Goal: Information Seeking & Learning: Learn about a topic

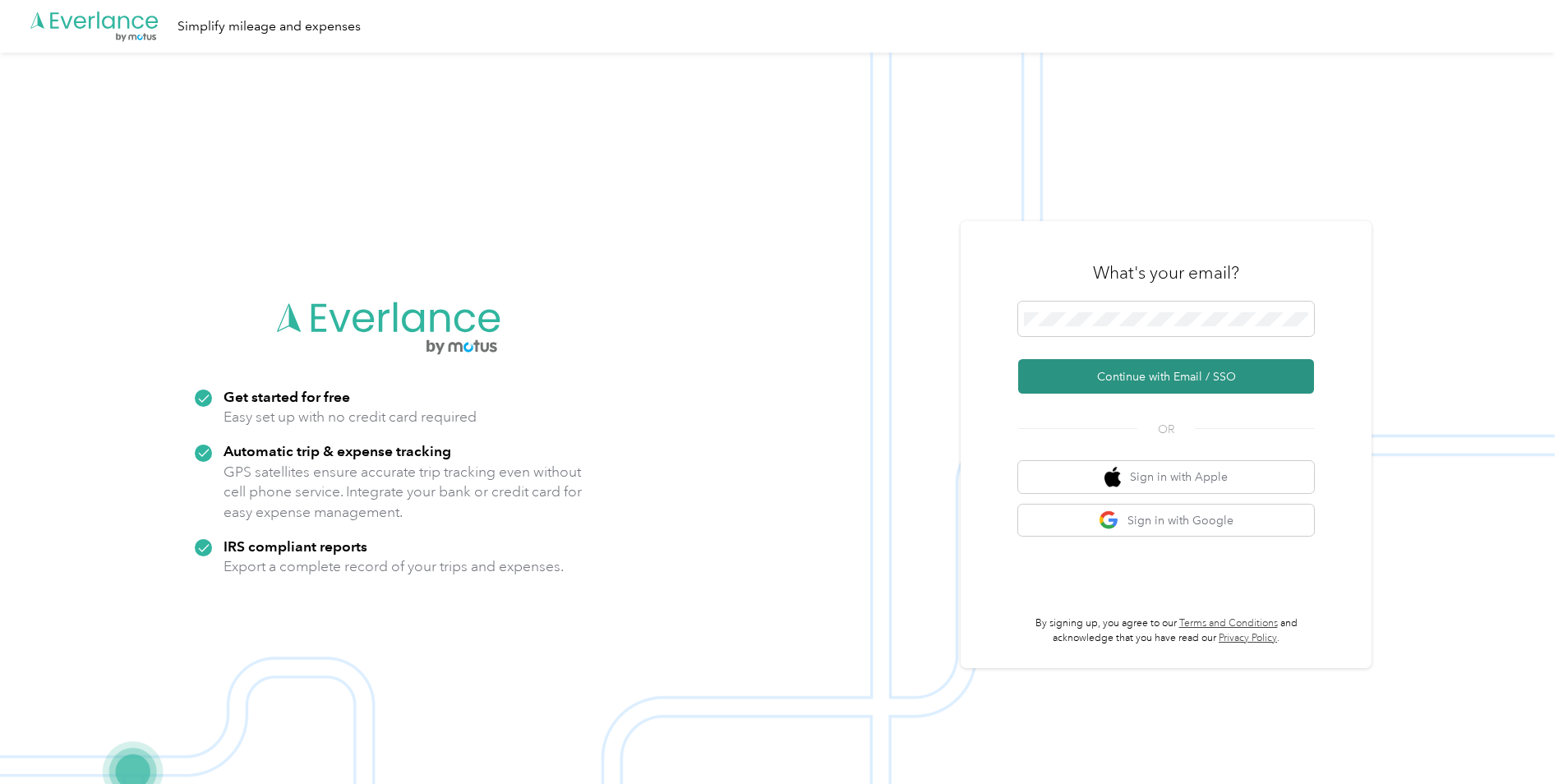
click at [1141, 381] on button "Continue with Email / SSO" at bounding box center [1166, 376] width 296 height 35
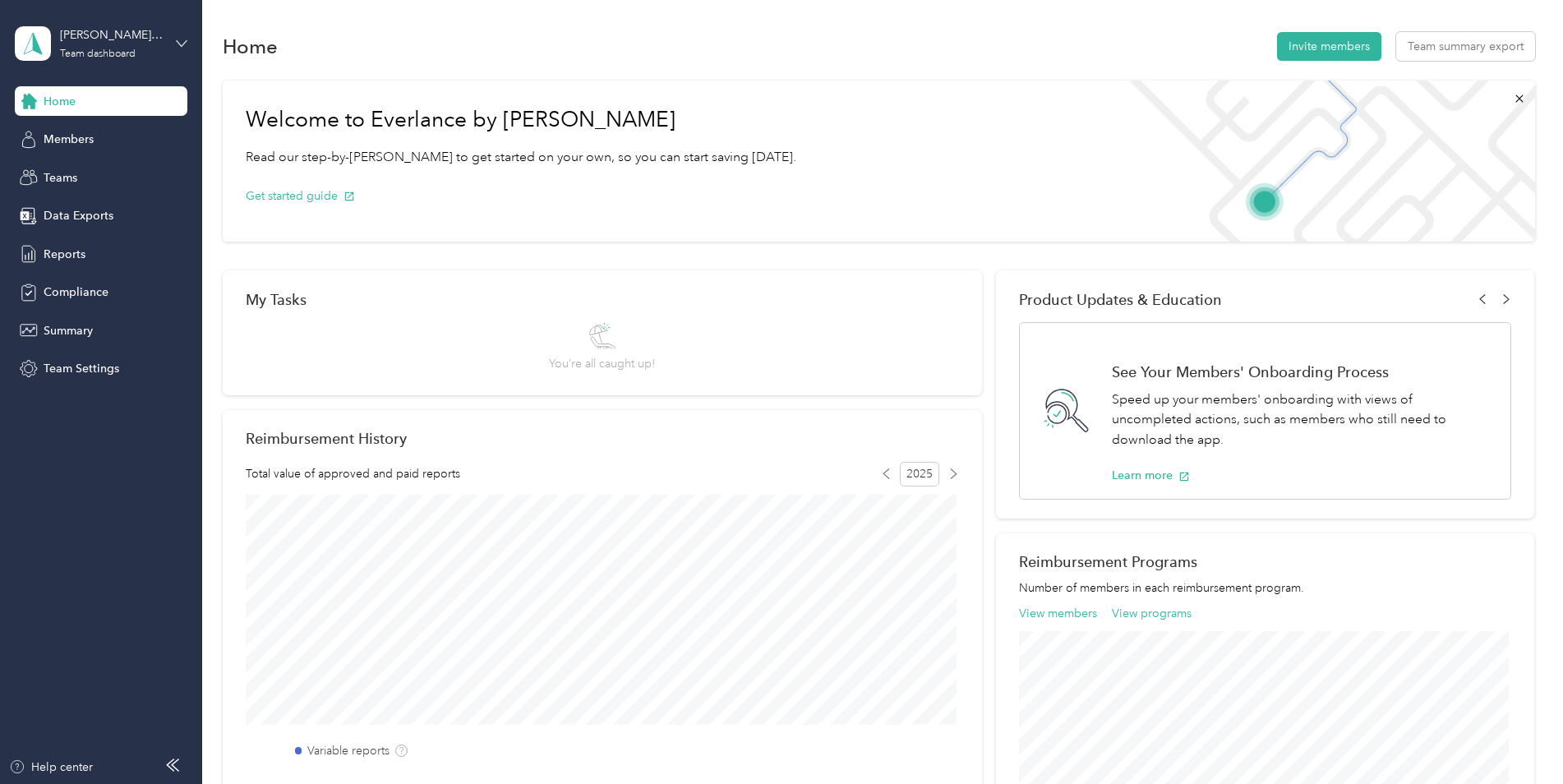
click at [178, 38] on icon at bounding box center [182, 43] width 12 height 12
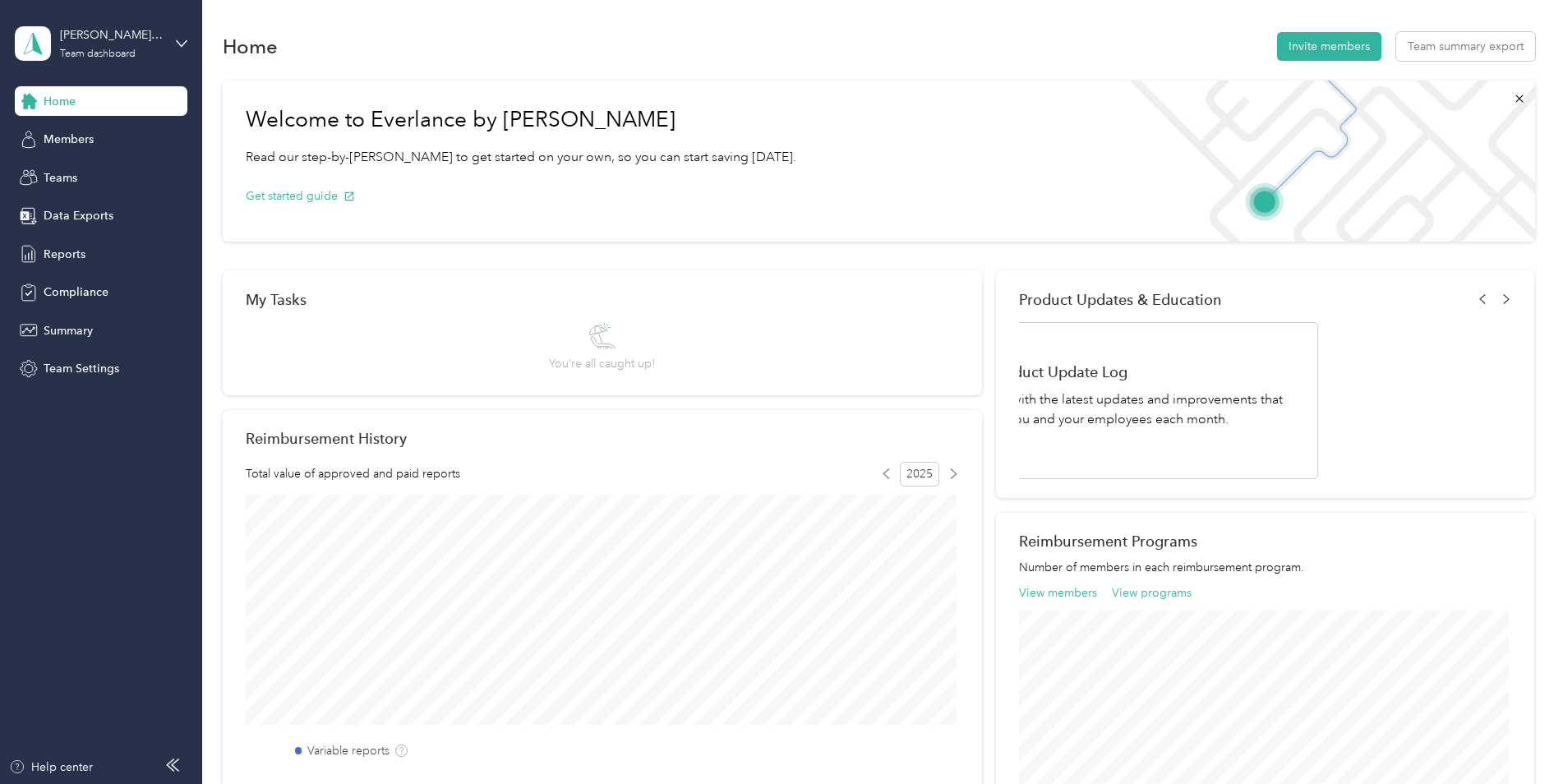
click at [141, 136] on div "Team dashboard" at bounding box center [188, 135] width 323 height 28
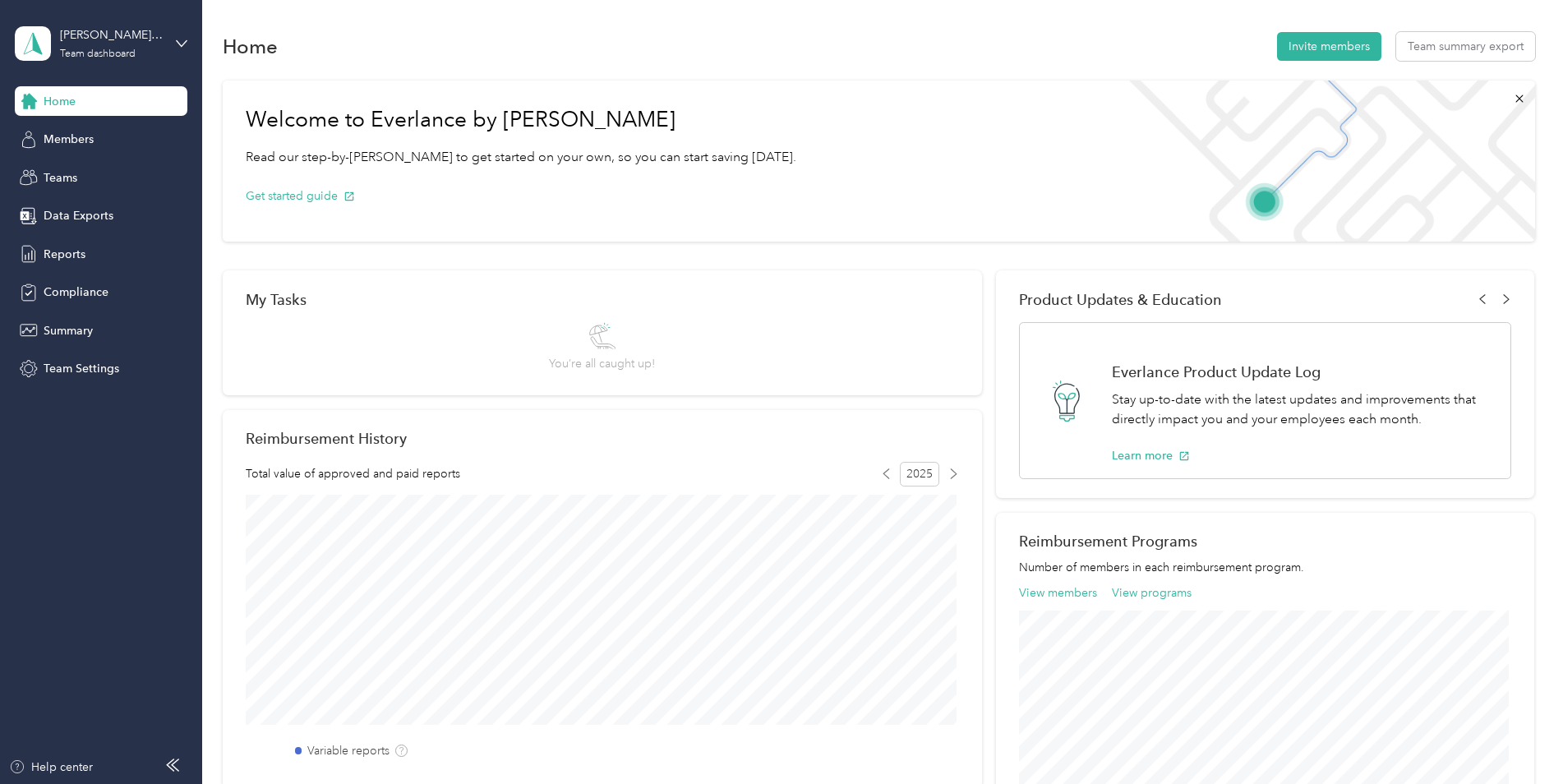
click at [141, 135] on div "Team dashboard" at bounding box center [188, 126] width 323 height 28
click at [110, 139] on div "Members" at bounding box center [101, 139] width 173 height 29
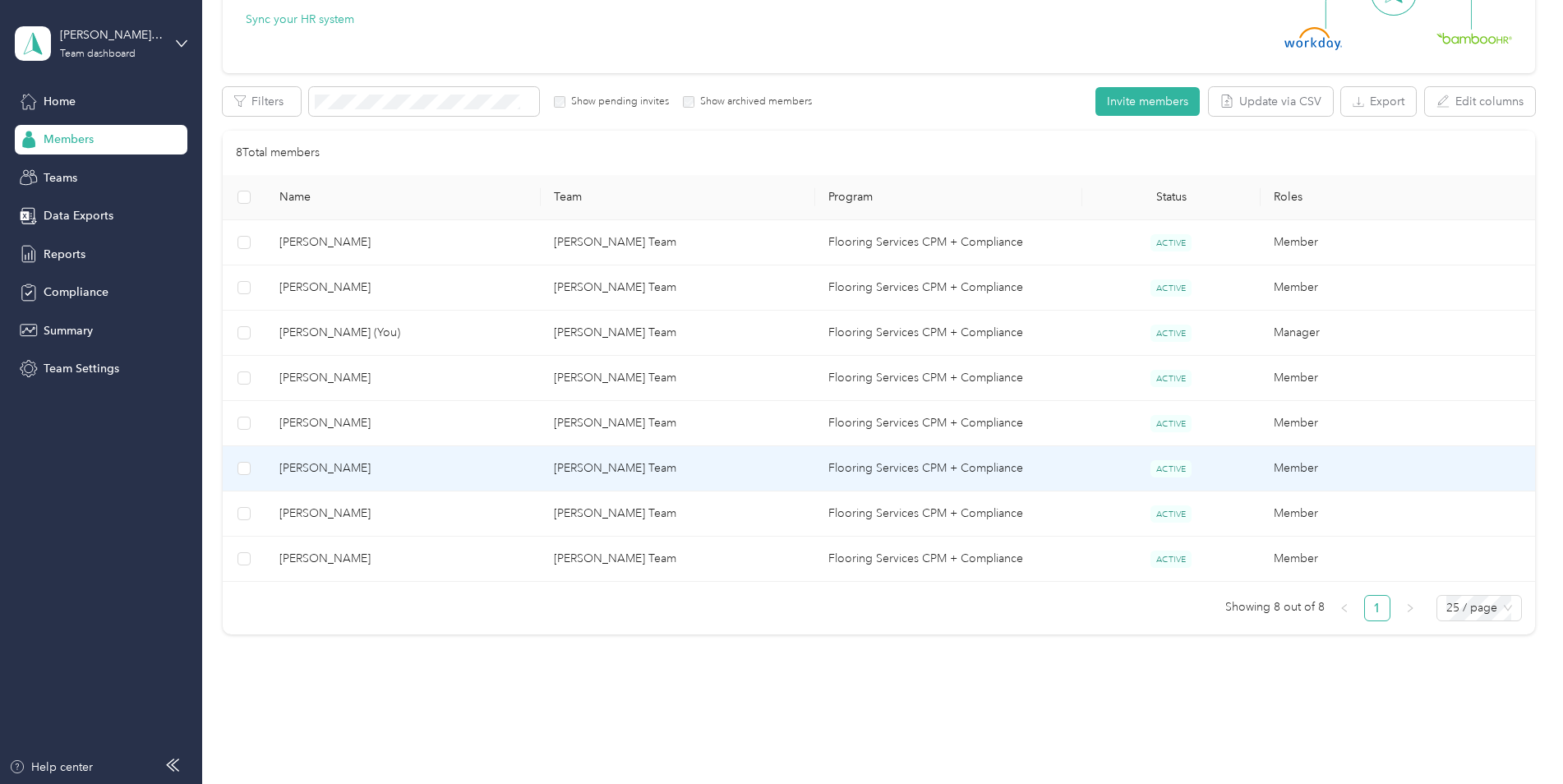
scroll to position [254, 0]
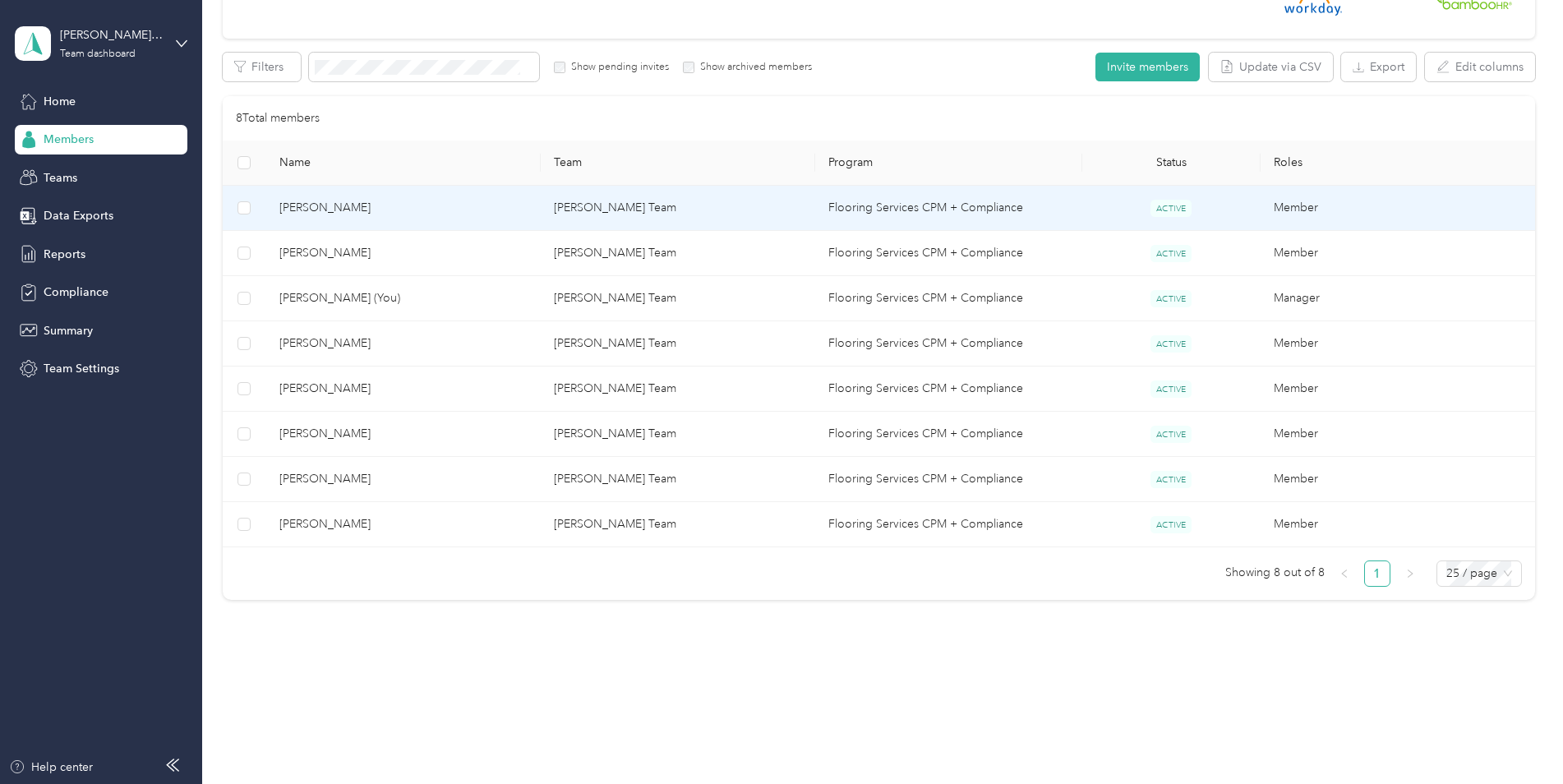
click at [328, 212] on span "[PERSON_NAME]" at bounding box center [403, 207] width 248 height 18
click at [328, 783] on div "Drag to resize Click to close Loading member data" at bounding box center [777, 784] width 1555 height 0
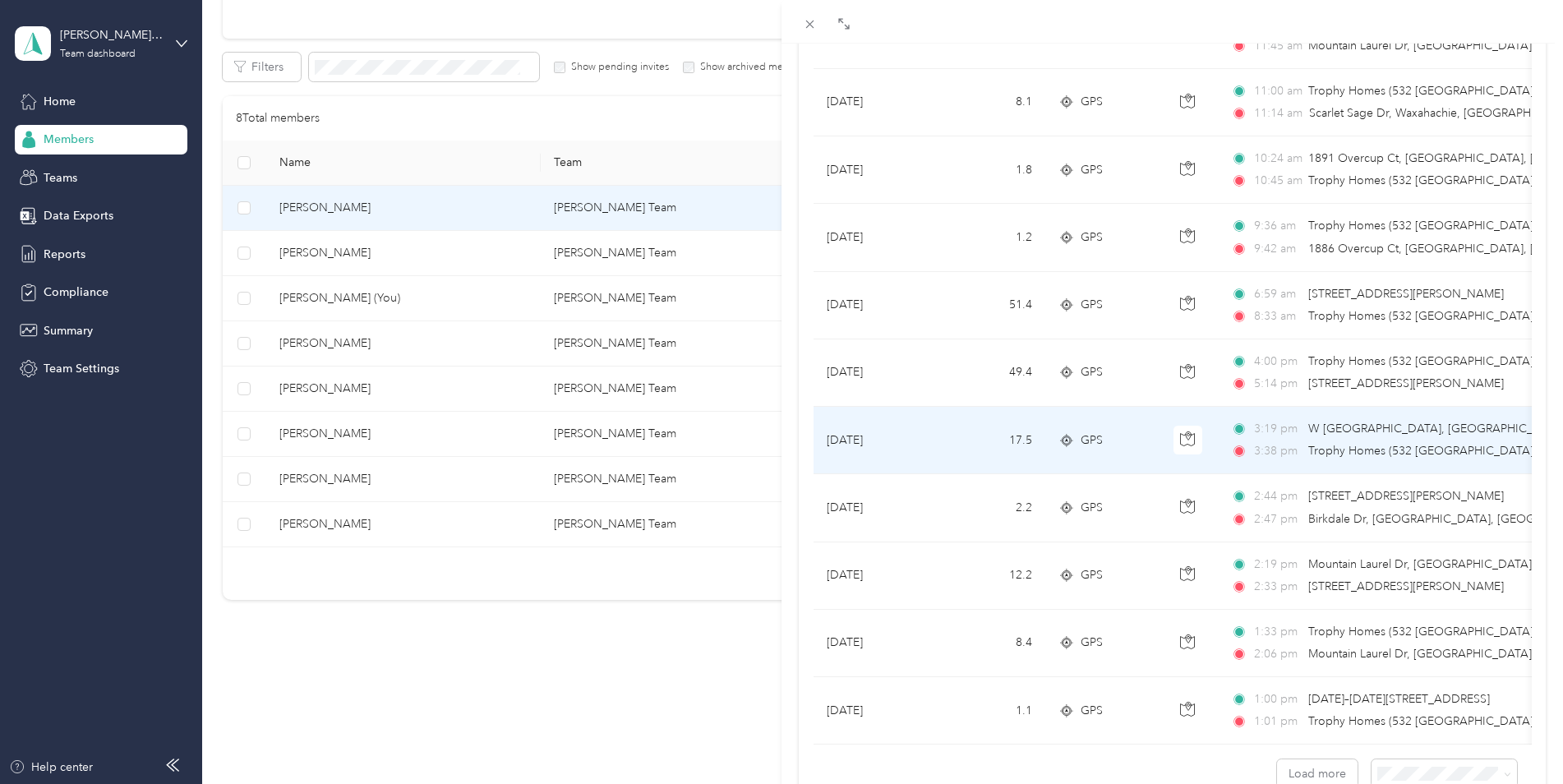
scroll to position [1315, 0]
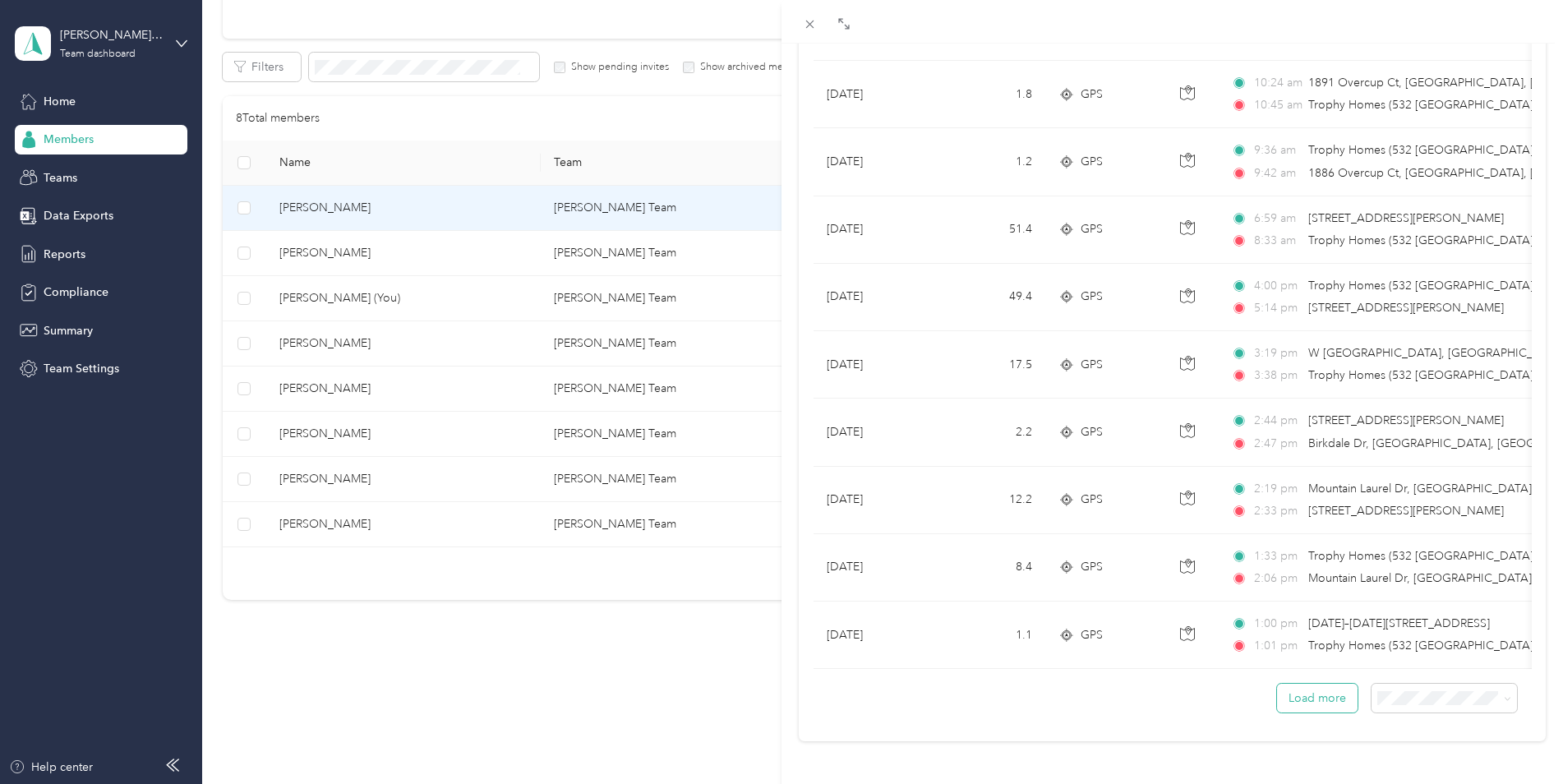
click at [1316, 689] on button "Load more" at bounding box center [1317, 698] width 80 height 28
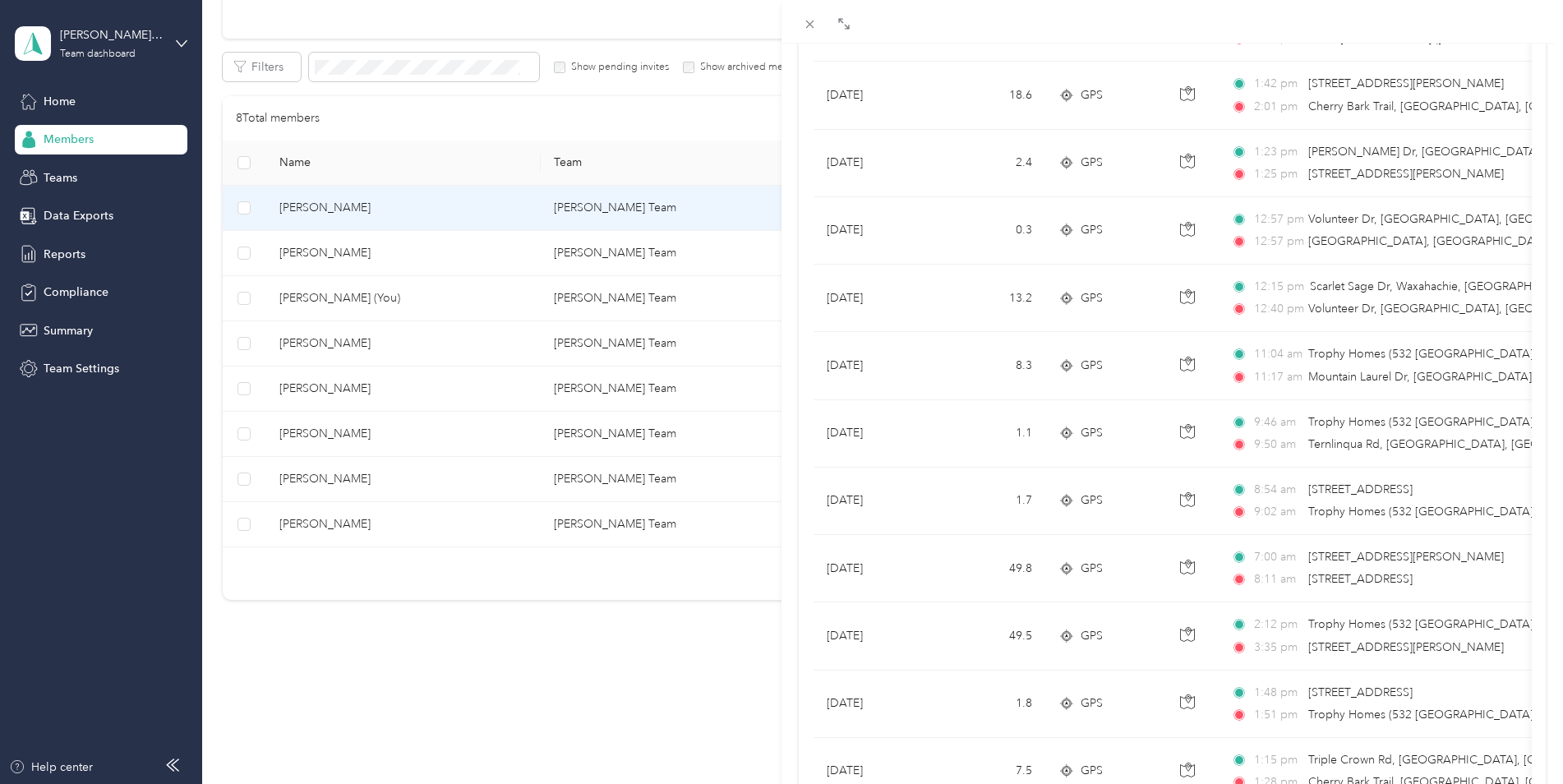
scroll to position [2712, 0]
click at [312, 259] on div "[PERSON_NAME] Archive Trips Expenses Reports Member info Program Rates Work hou…" at bounding box center [782, 392] width 1563 height 784
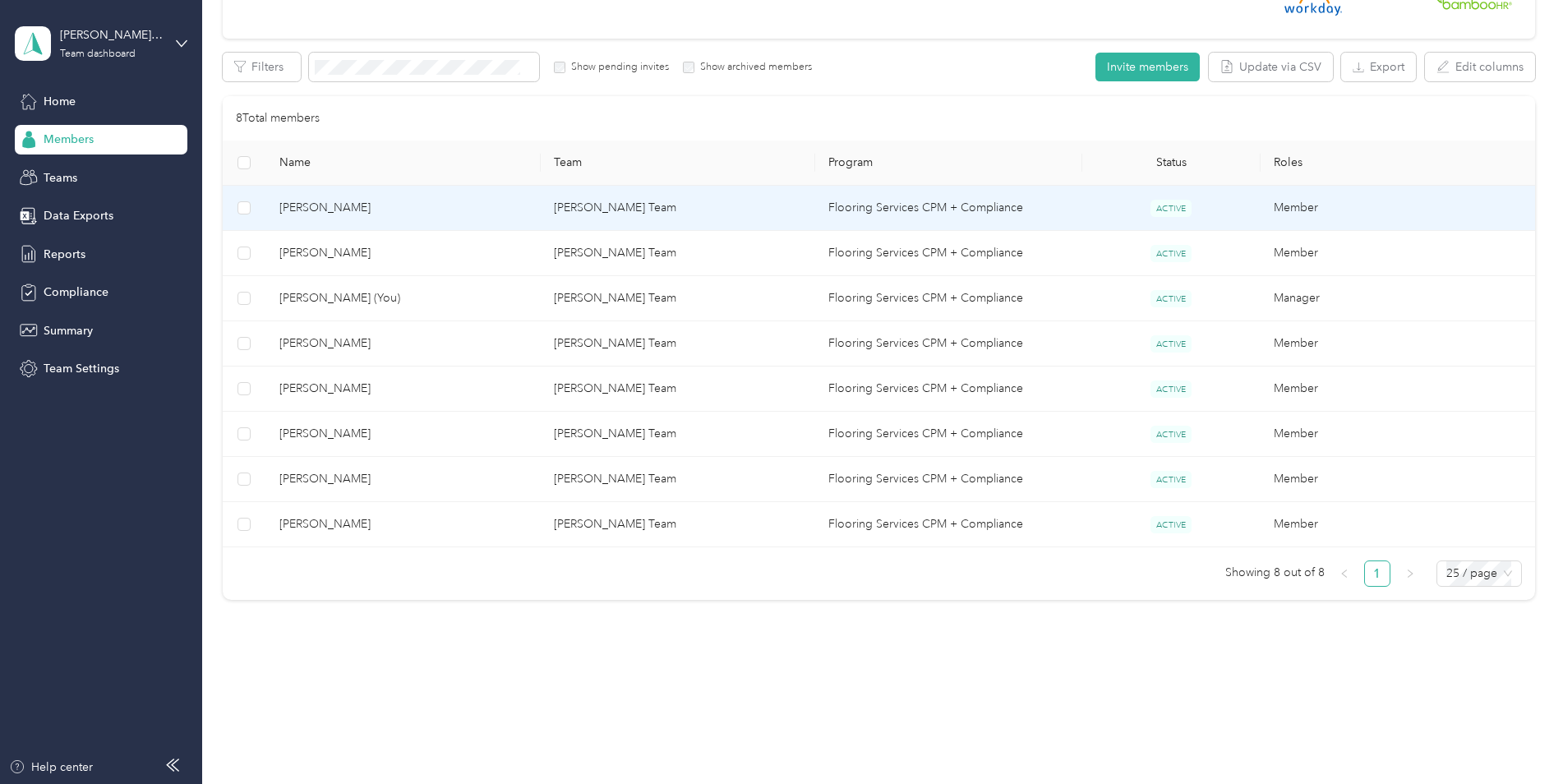
scroll to position [44, 0]
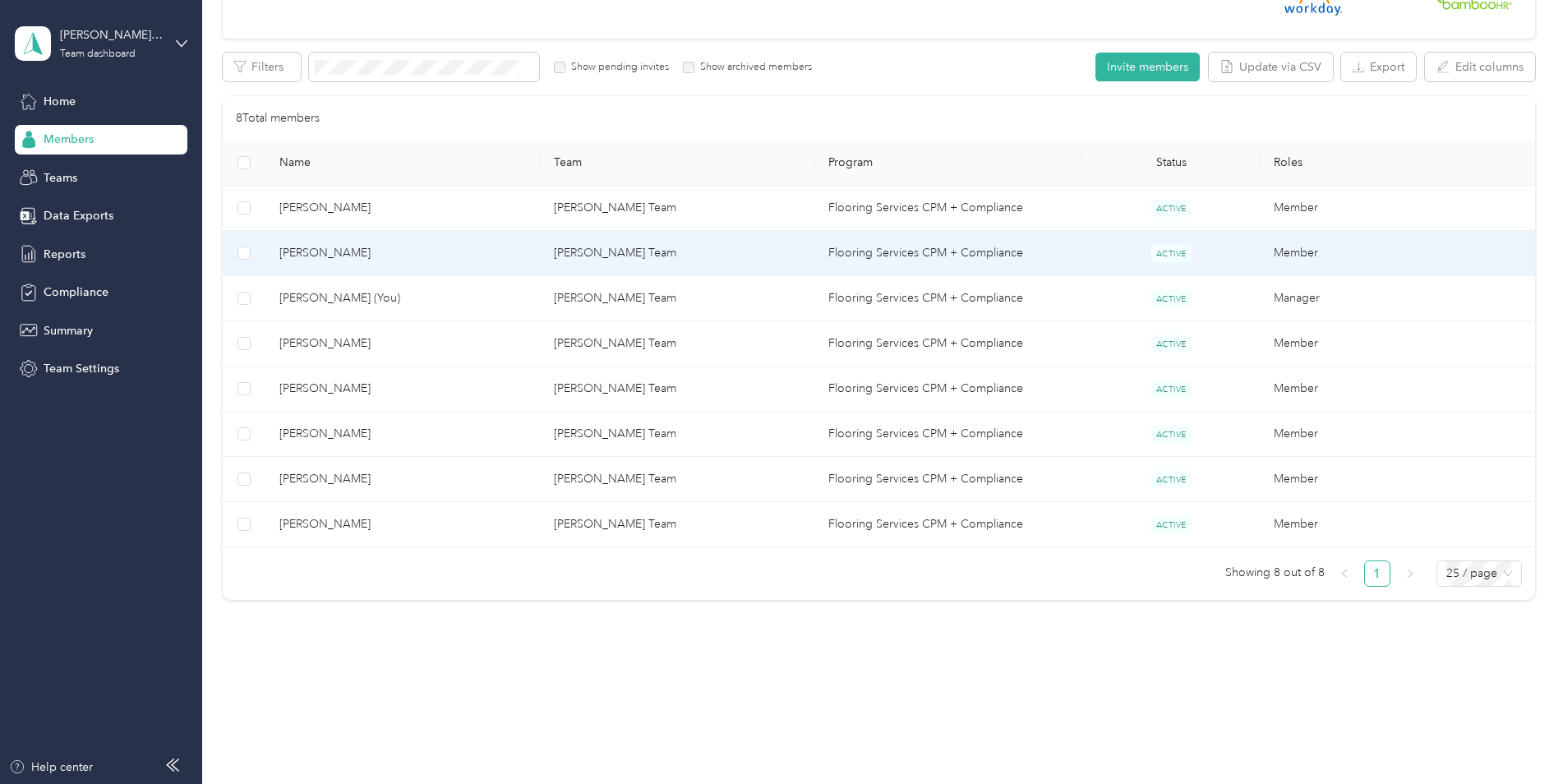
click at [320, 255] on span "[PERSON_NAME]" at bounding box center [403, 253] width 248 height 18
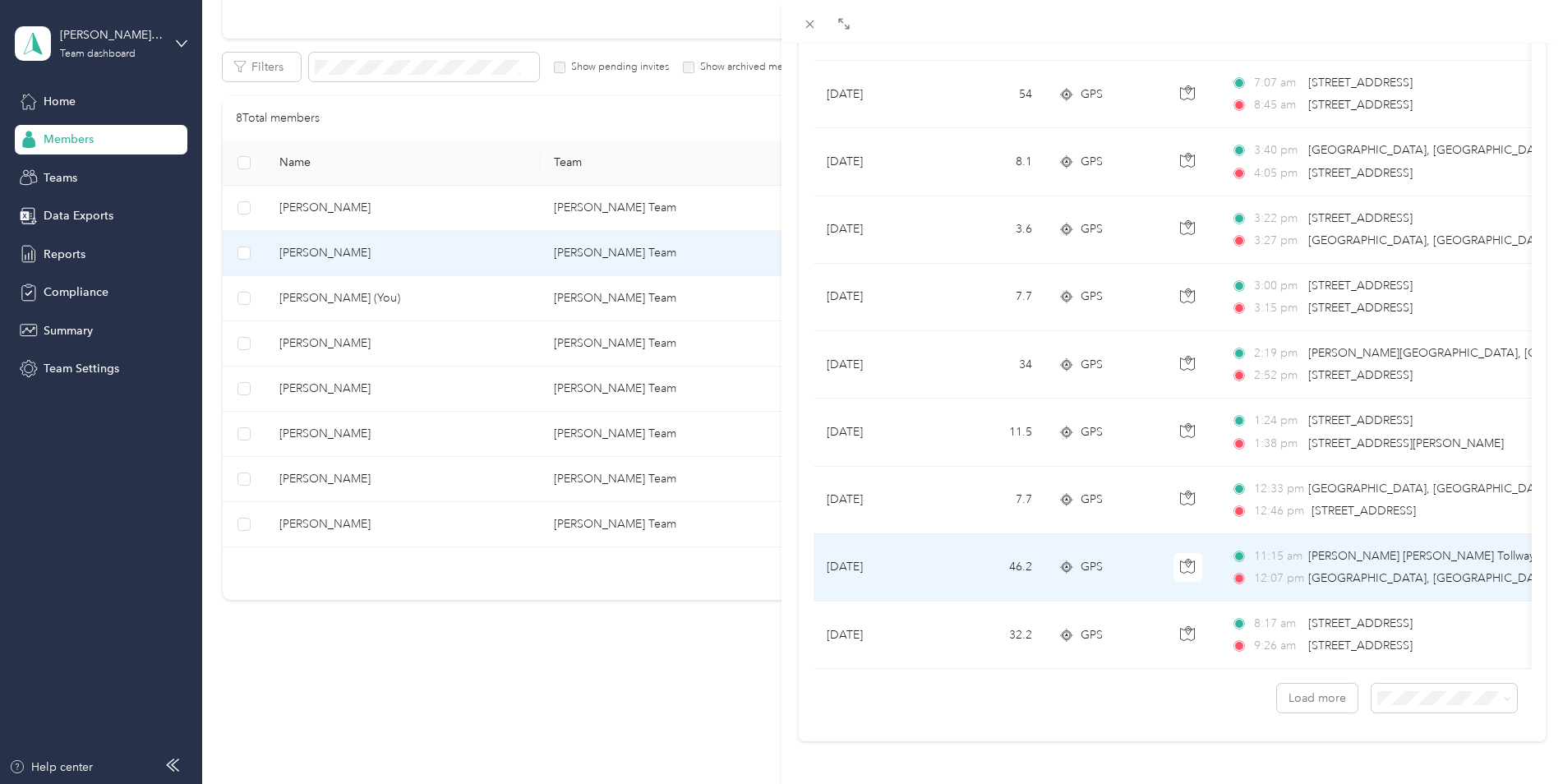
scroll to position [1315, 0]
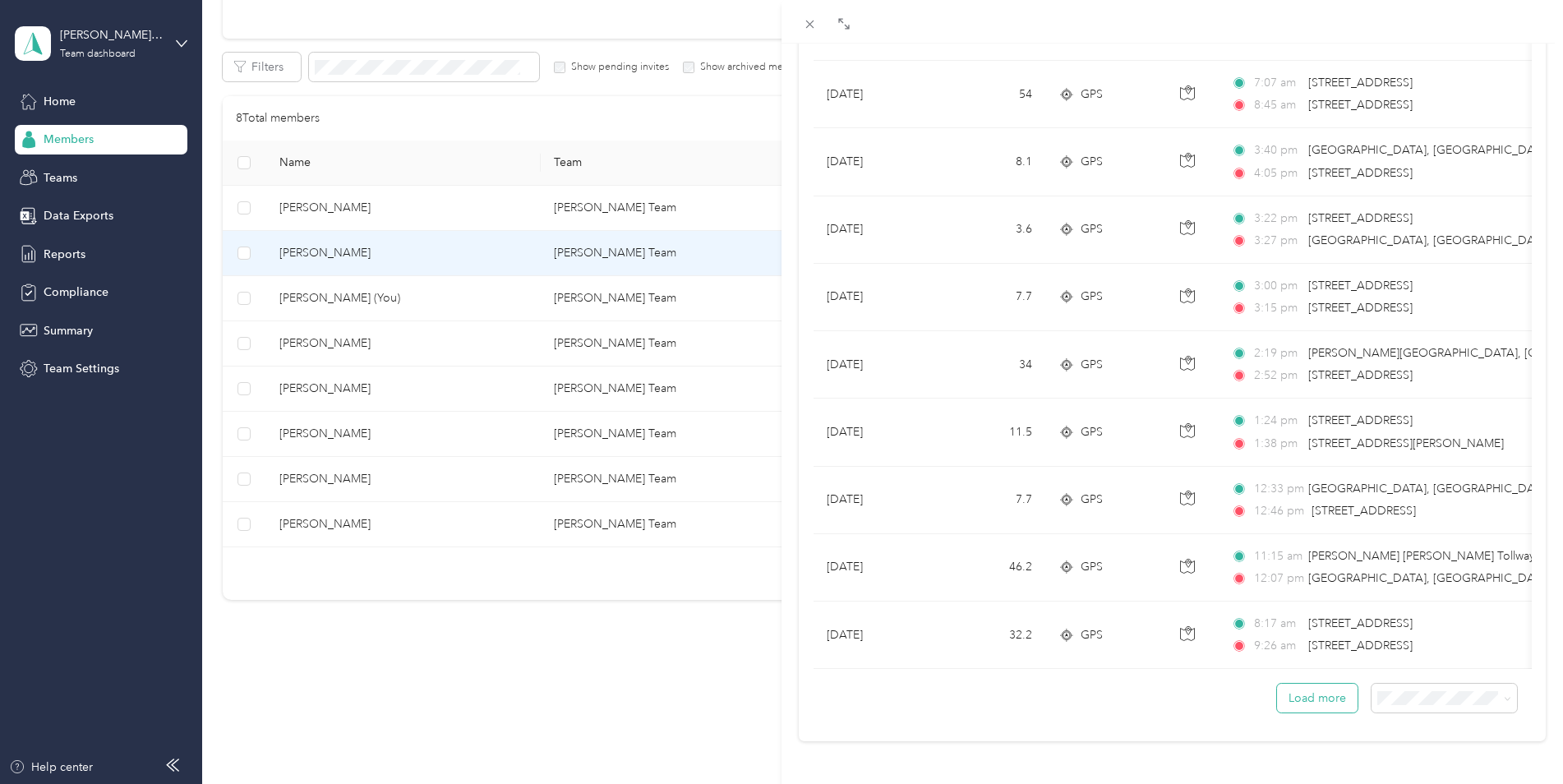
click at [1286, 683] on button "Load more" at bounding box center [1317, 698] width 80 height 28
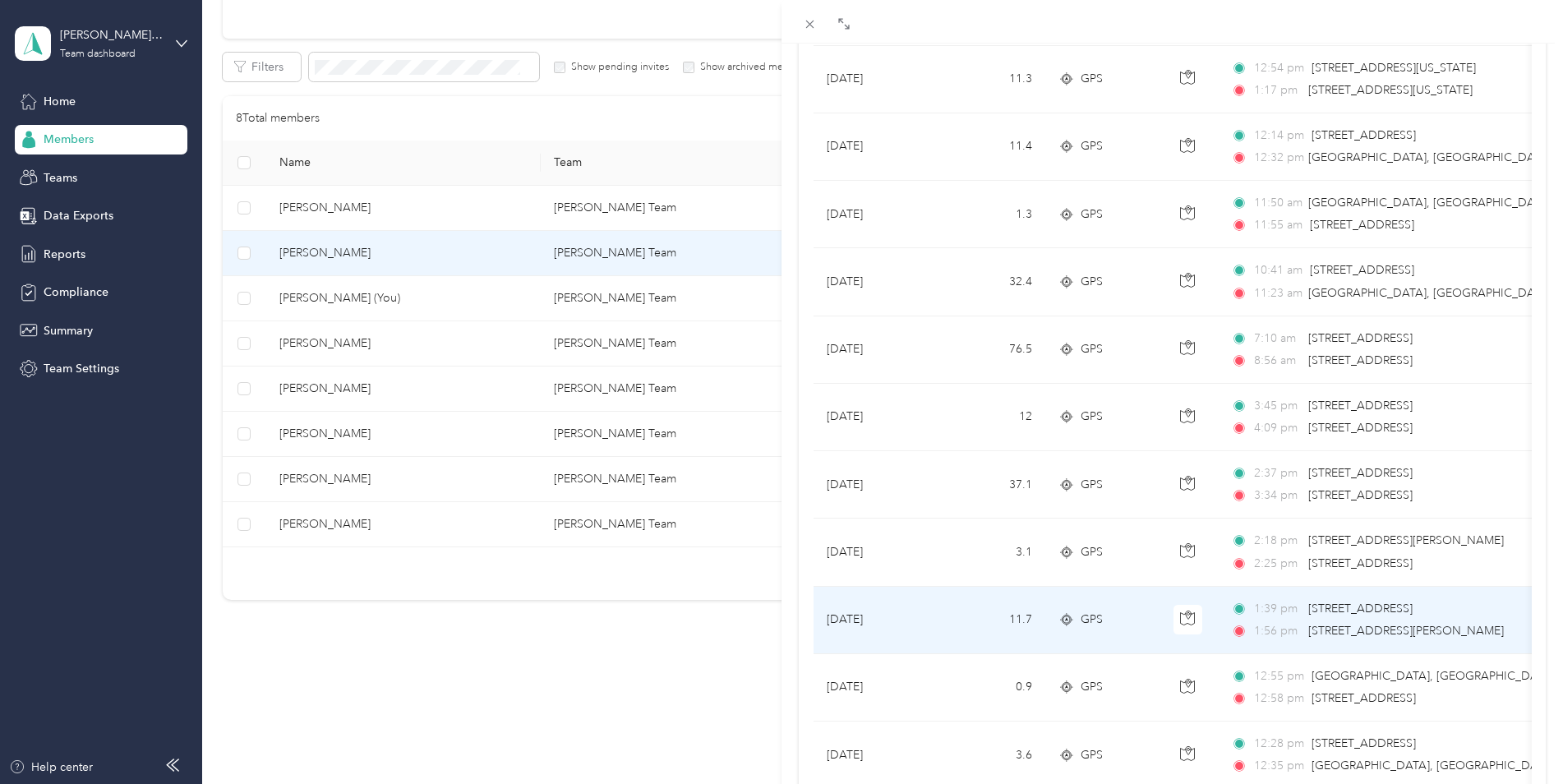
scroll to position [2794, 0]
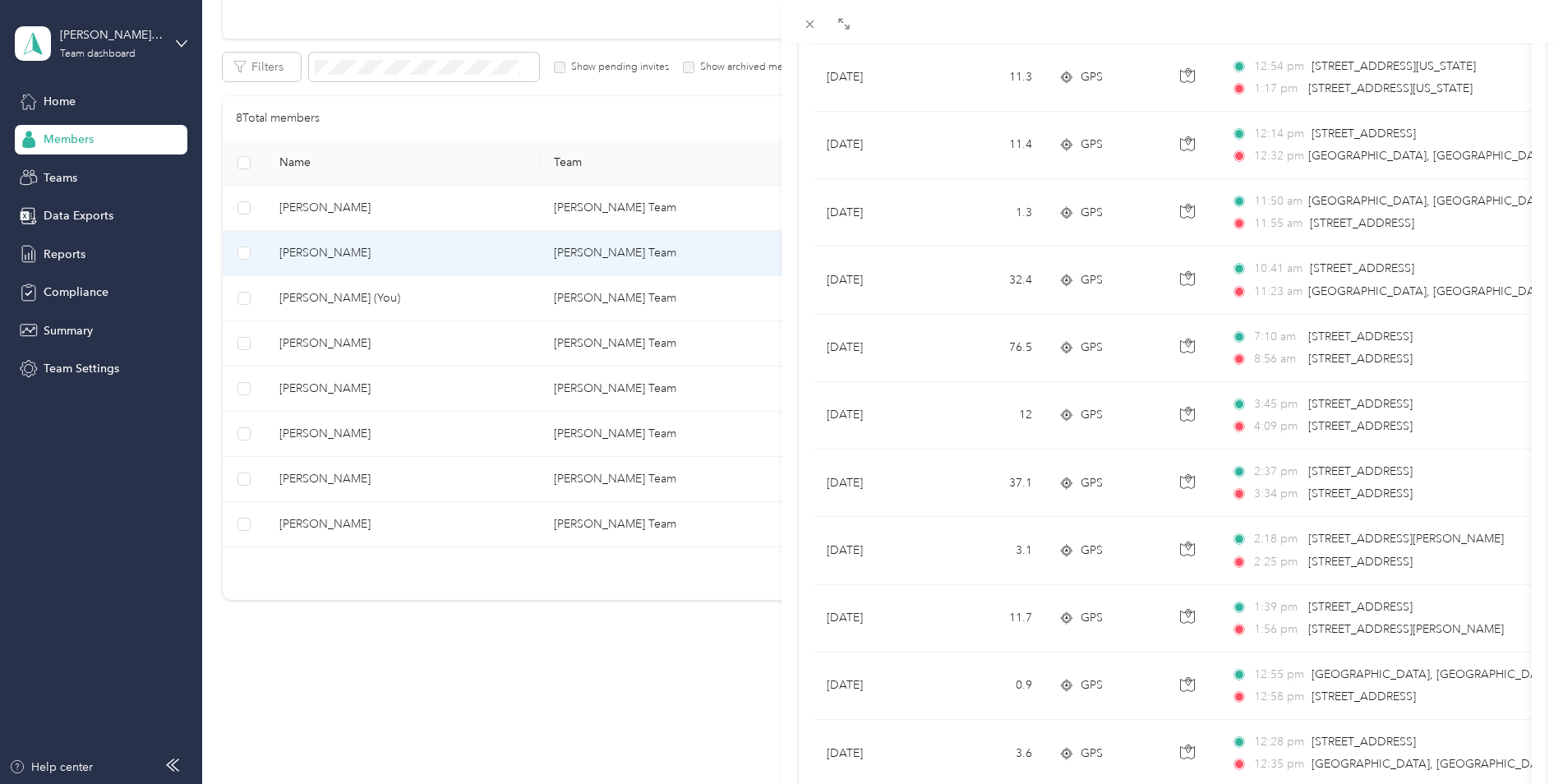
click at [318, 344] on div "[PERSON_NAME] Archive Trips Expenses Reports Member info Program Rates Work hou…" at bounding box center [782, 392] width 1563 height 784
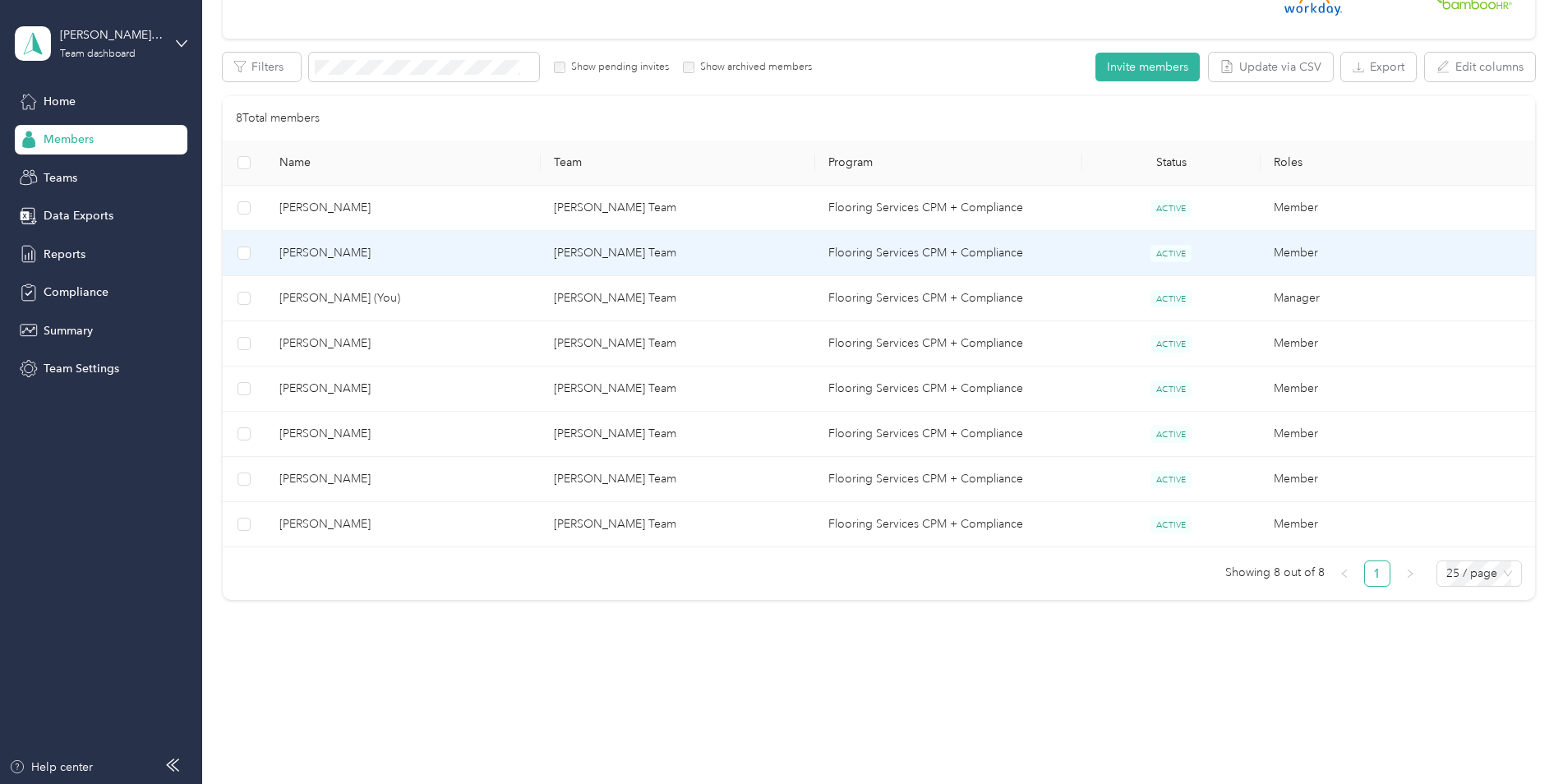
scroll to position [44, 0]
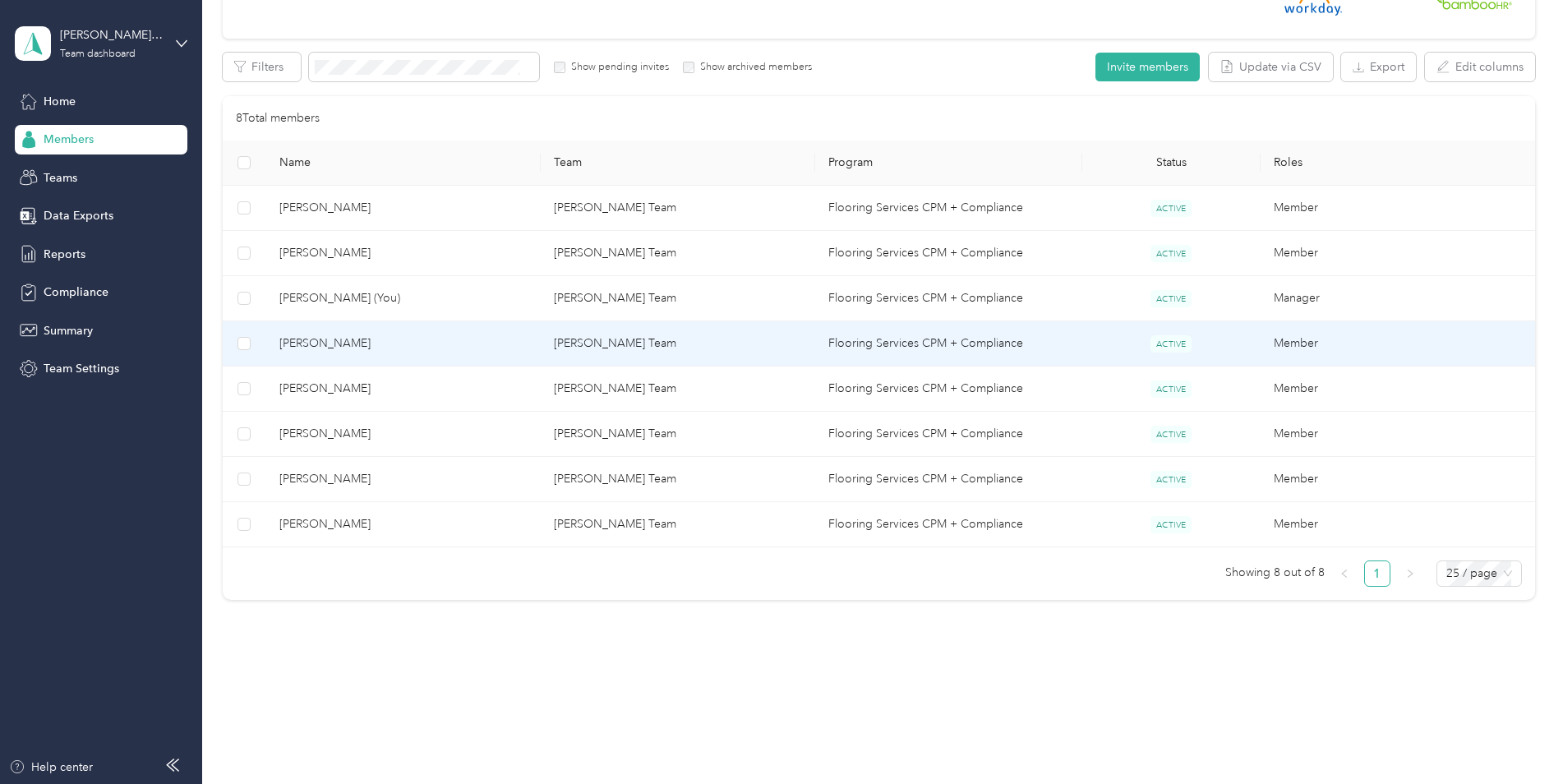
click at [318, 344] on span "[PERSON_NAME]" at bounding box center [403, 344] width 248 height 18
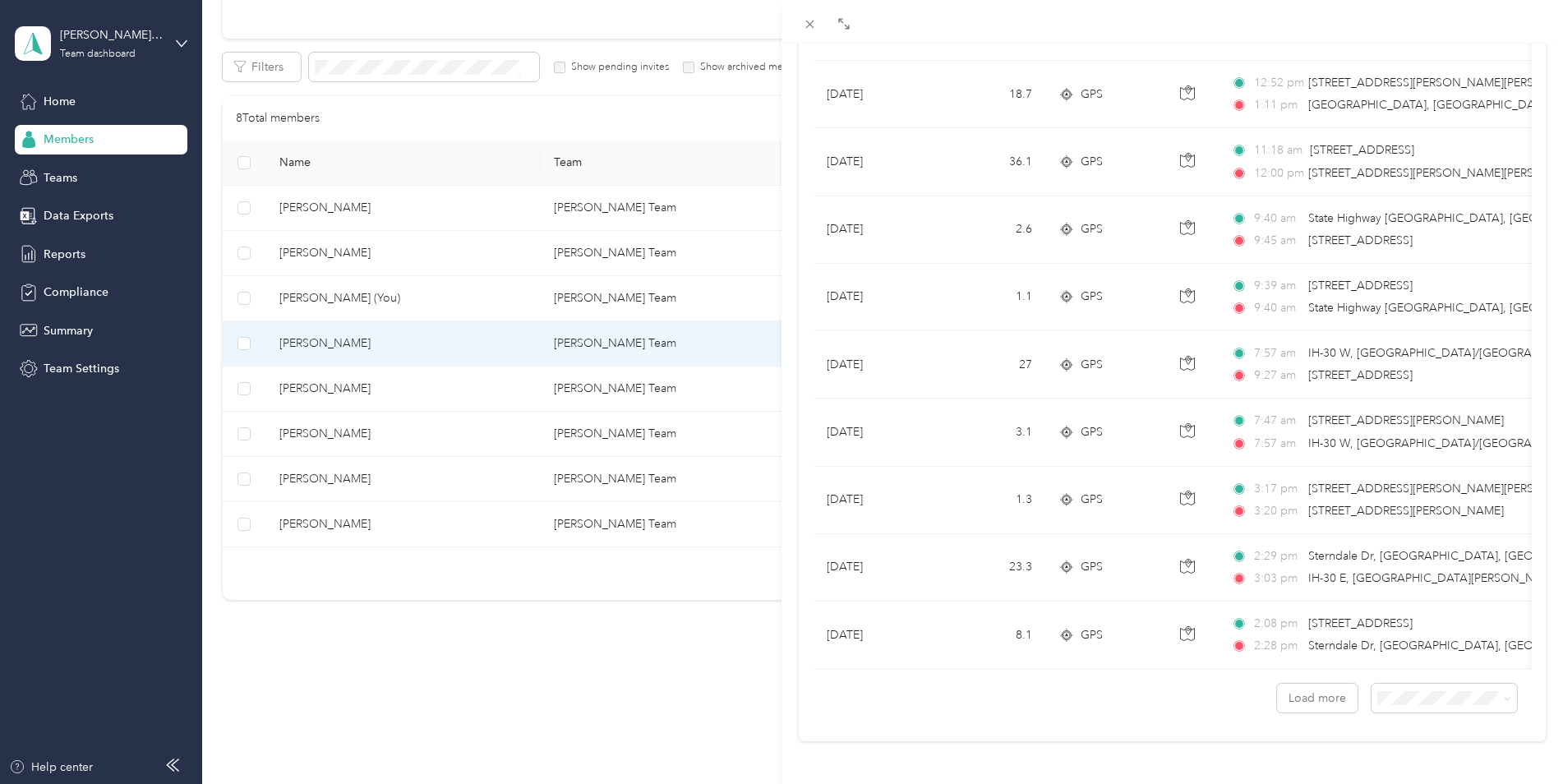
scroll to position [1315, 0]
click at [1287, 683] on button "Load more" at bounding box center [1317, 698] width 80 height 28
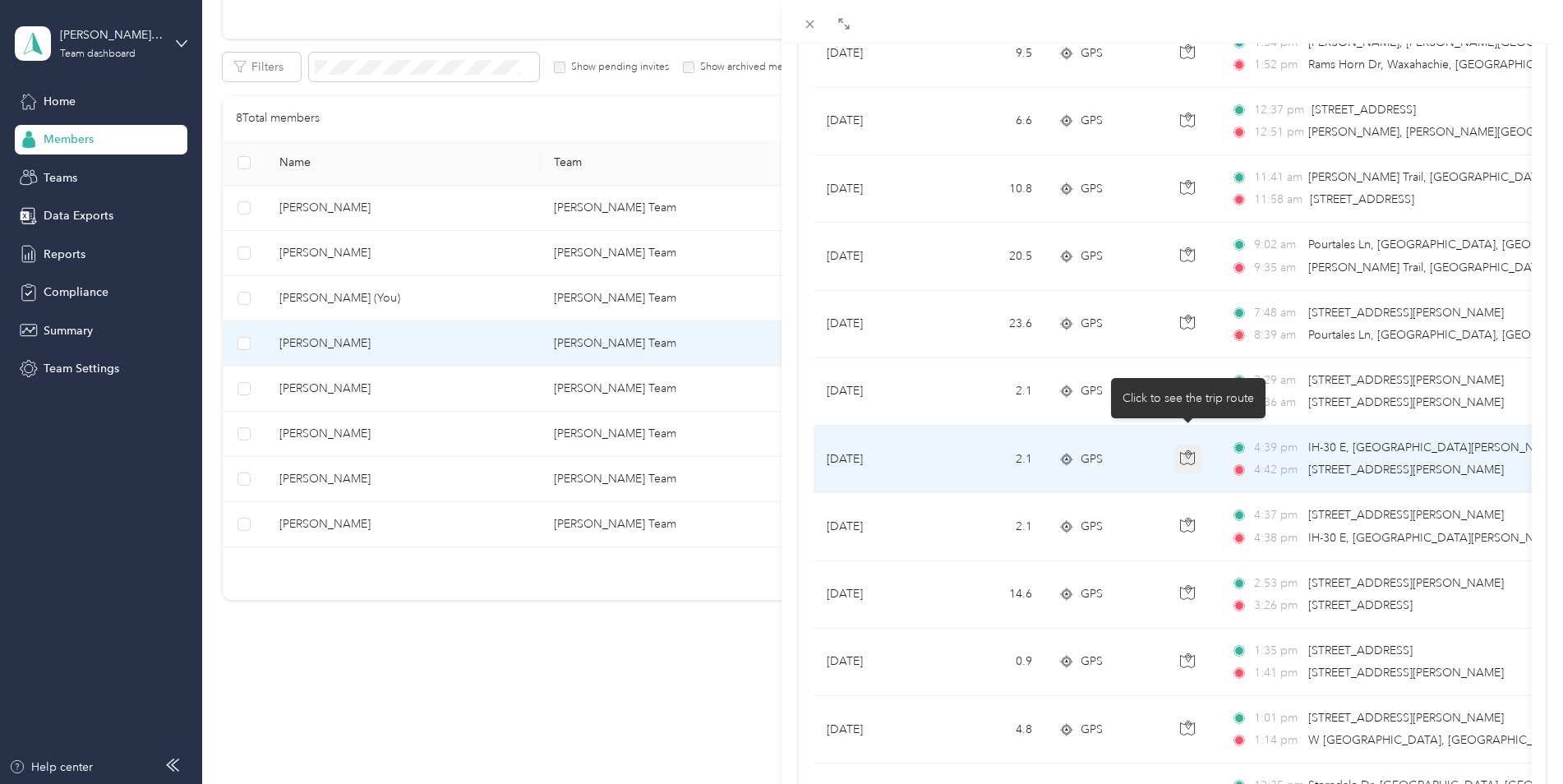
scroll to position [2631, 0]
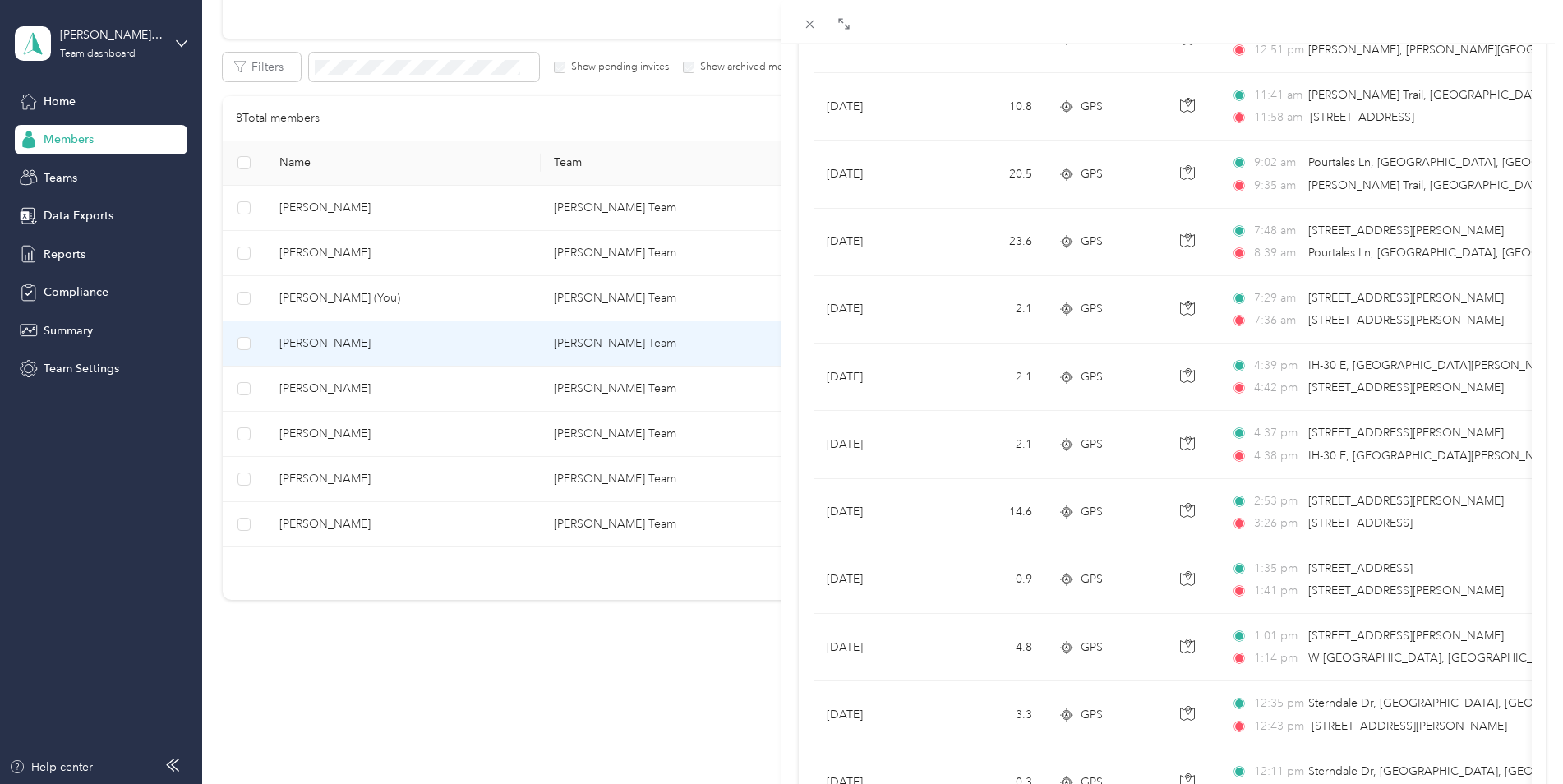
click at [324, 384] on div "[PERSON_NAME] Archive Trips Expenses Reports Member info Program Rates Work hou…" at bounding box center [782, 392] width 1563 height 784
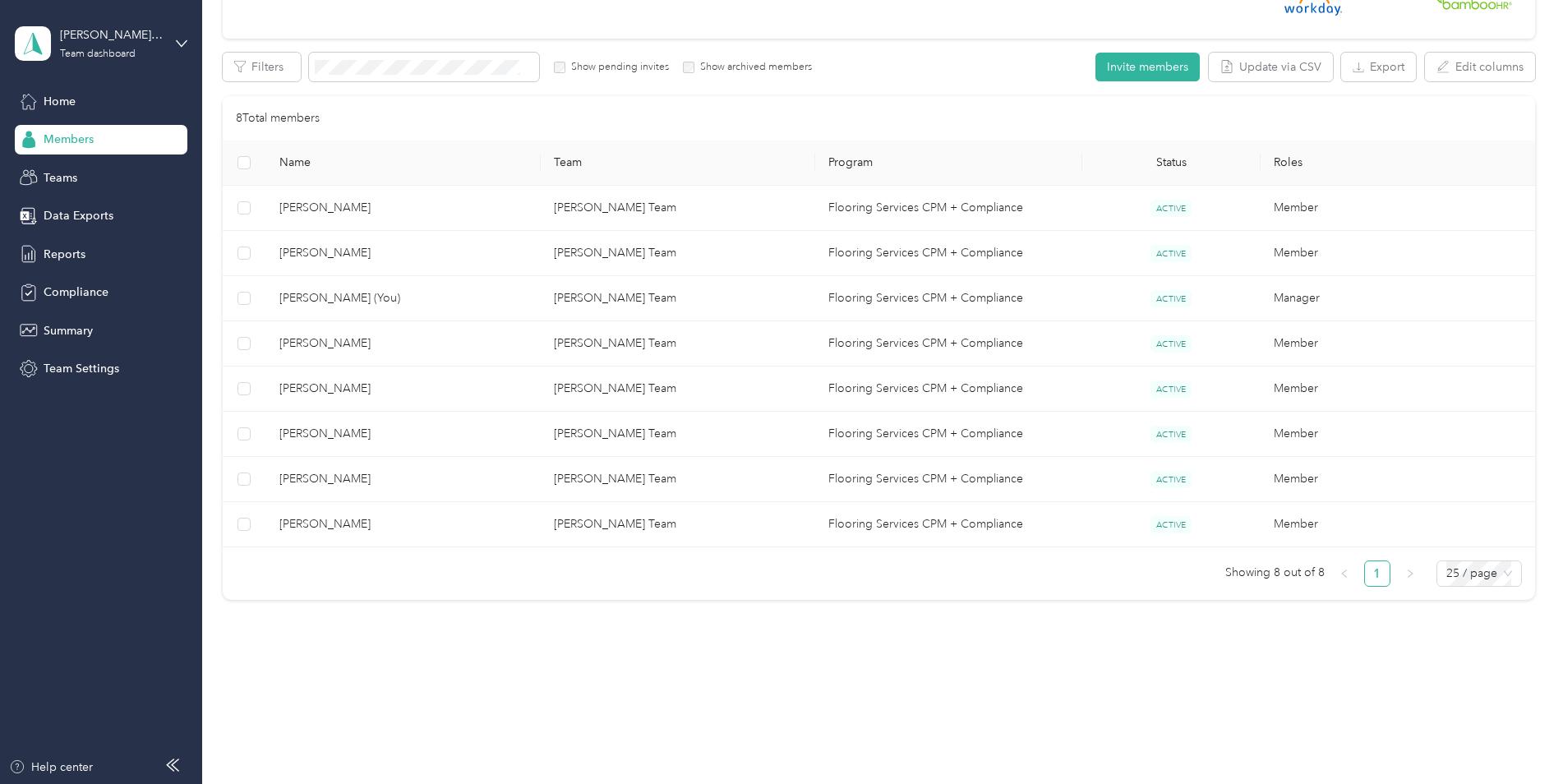
scroll to position [44, 0]
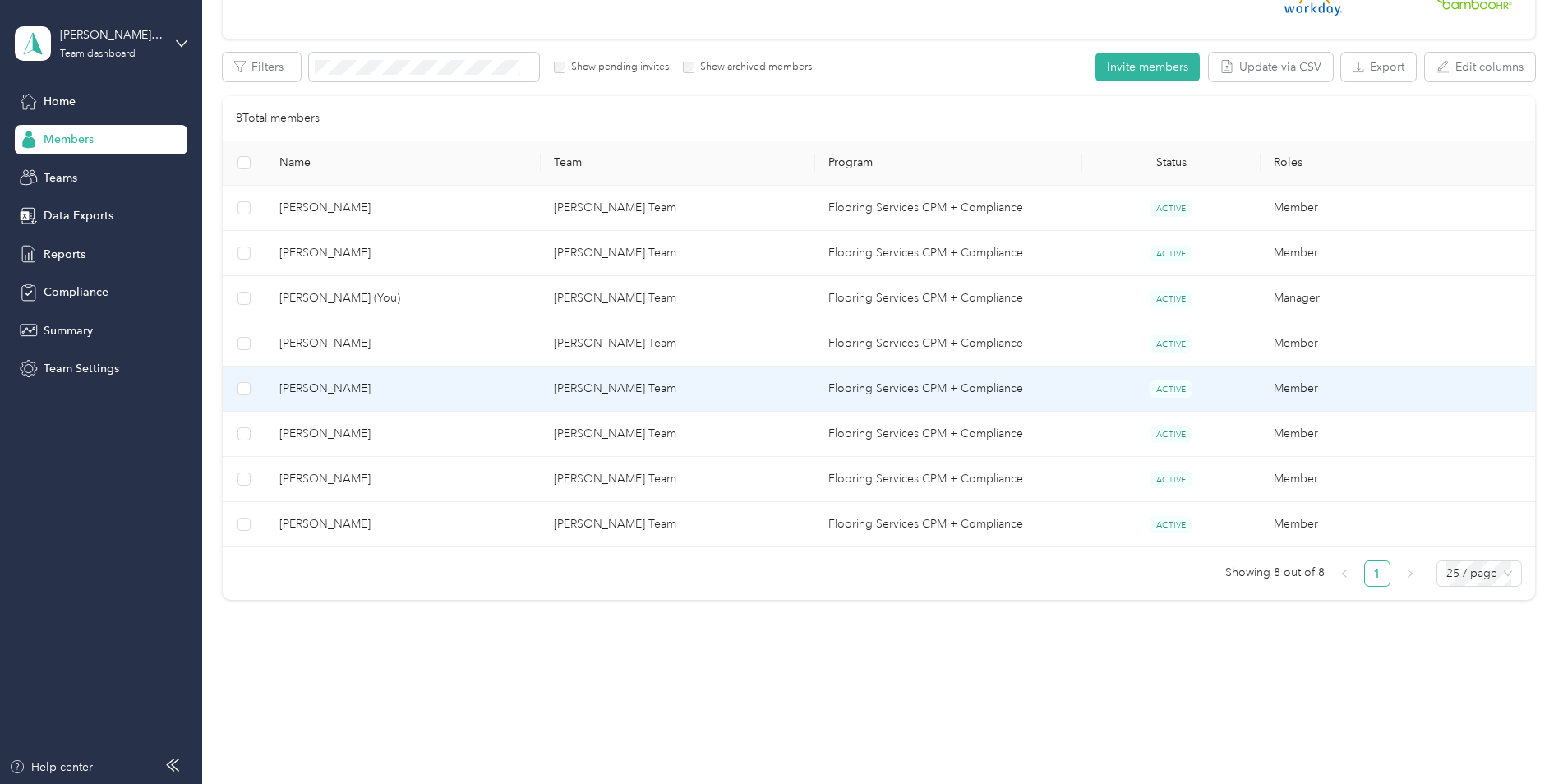
click at [325, 392] on span "[PERSON_NAME]" at bounding box center [403, 389] width 248 height 18
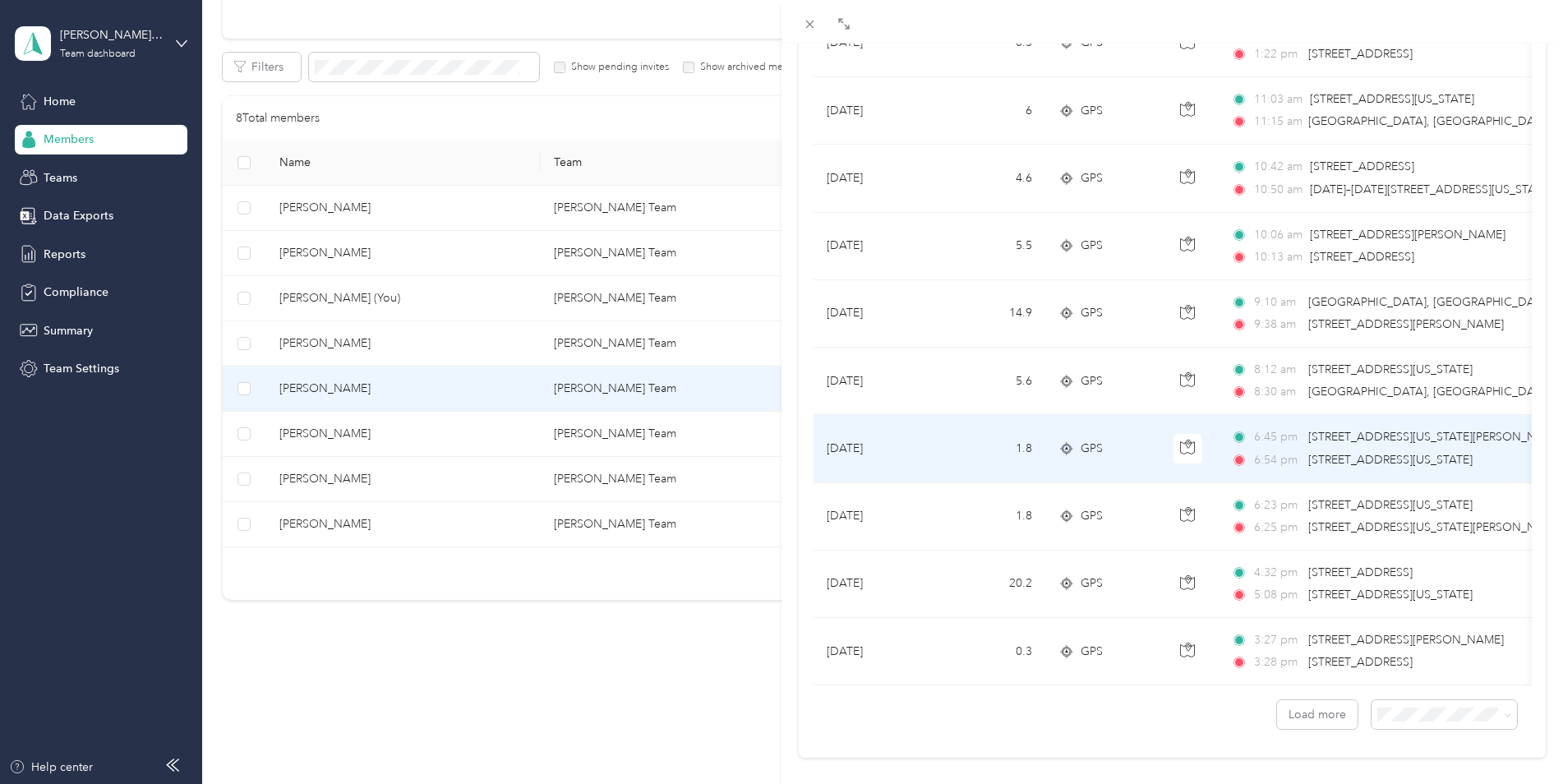
scroll to position [1314, 0]
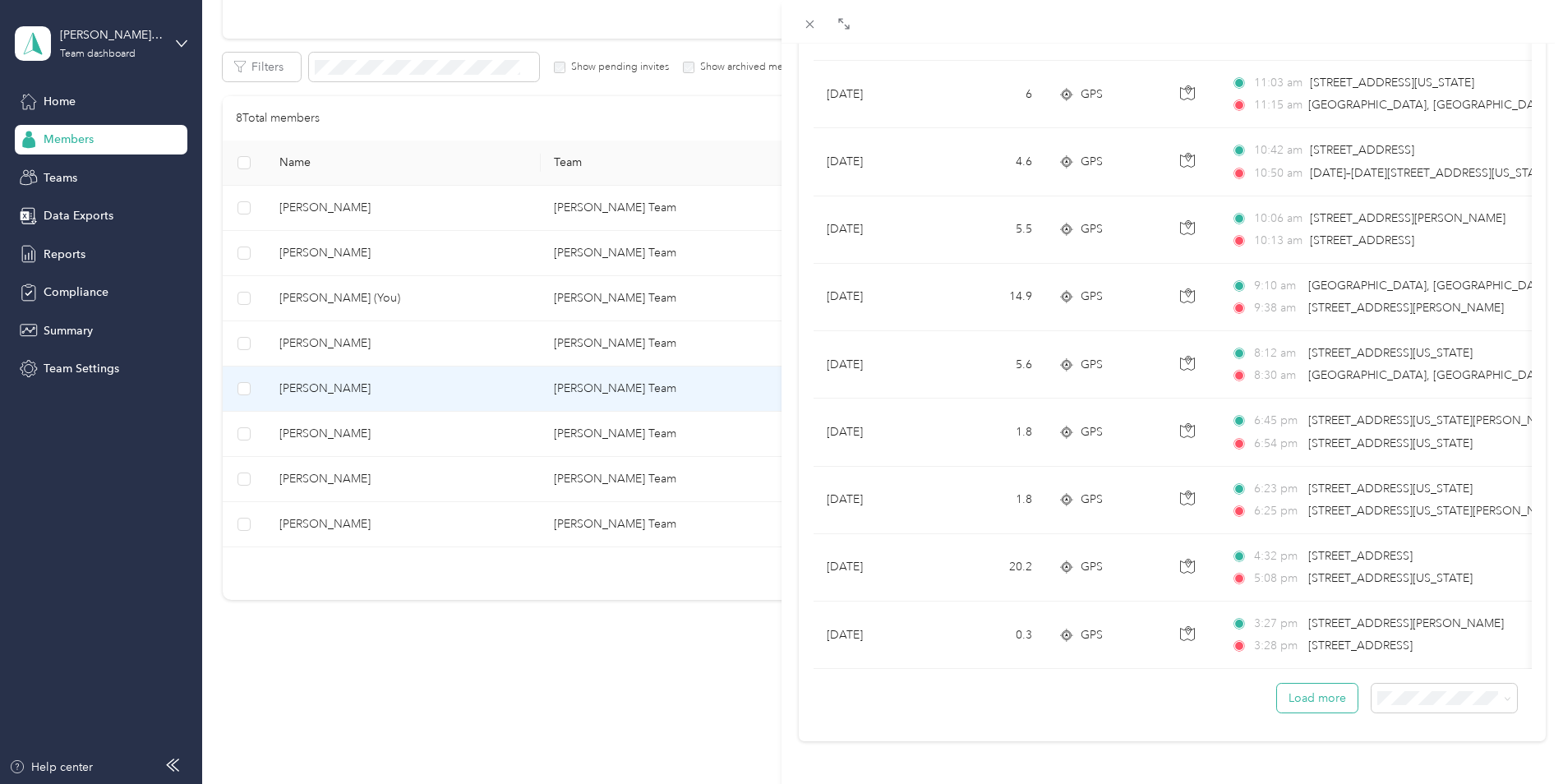
drag, startPoint x: 1316, startPoint y: 693, endPoint x: 1324, endPoint y: 692, distance: 8.1
click at [1316, 693] on button "Load more" at bounding box center [1317, 698] width 80 height 28
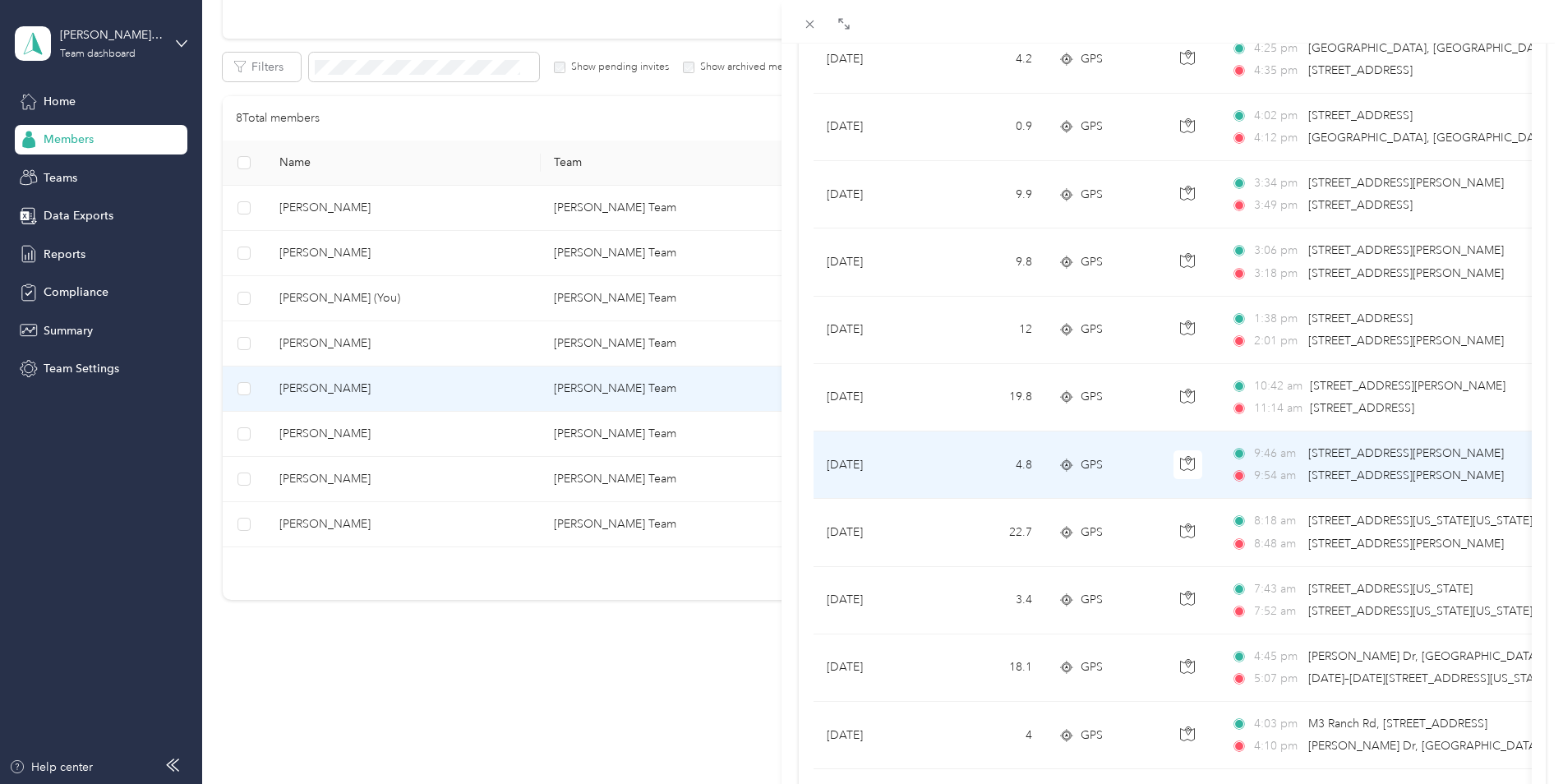
scroll to position [2630, 0]
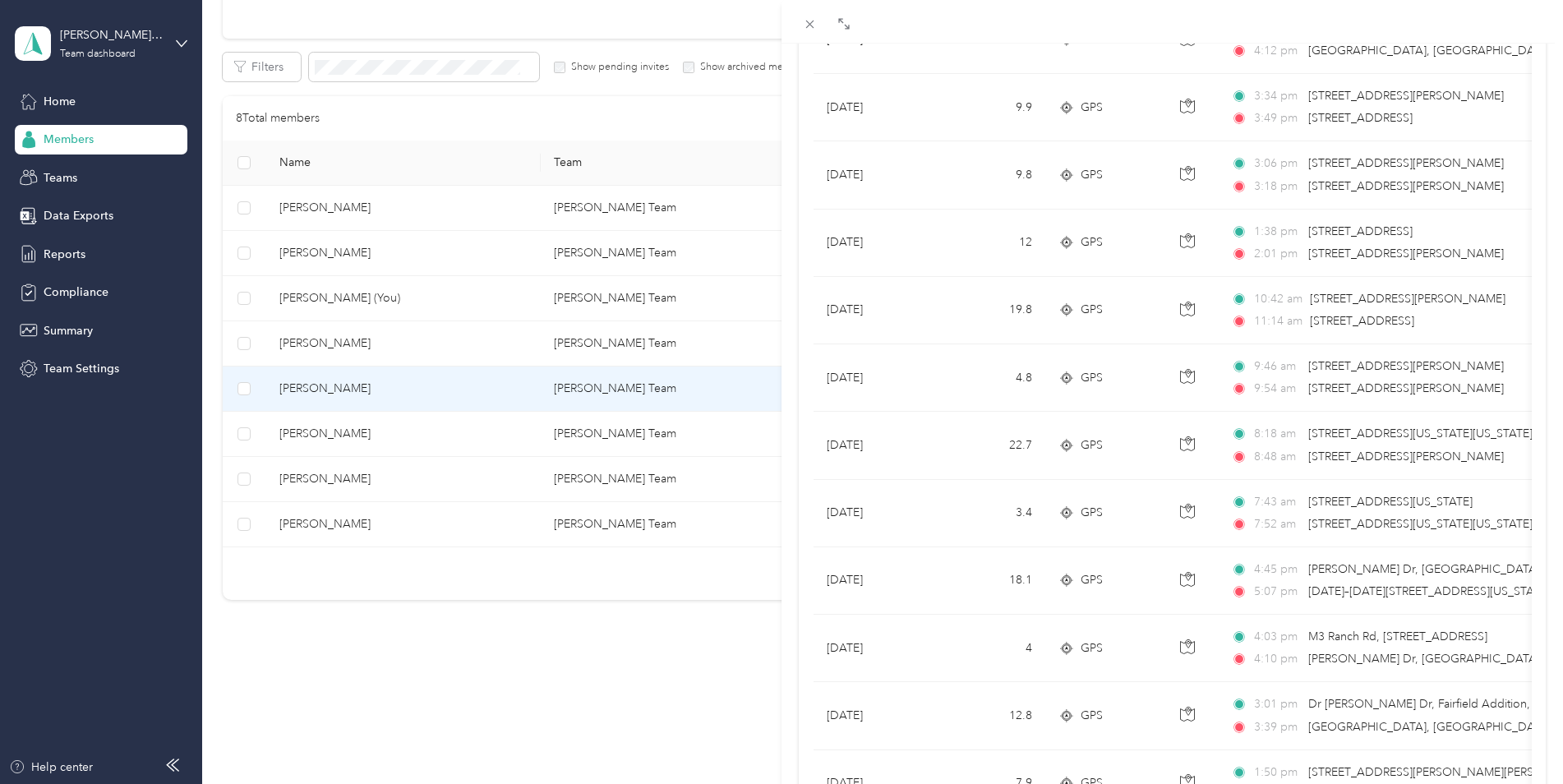
click at [312, 434] on div "[PERSON_NAME] Archive Trips Expenses Reports Member info Program Rates Work hou…" at bounding box center [782, 392] width 1563 height 784
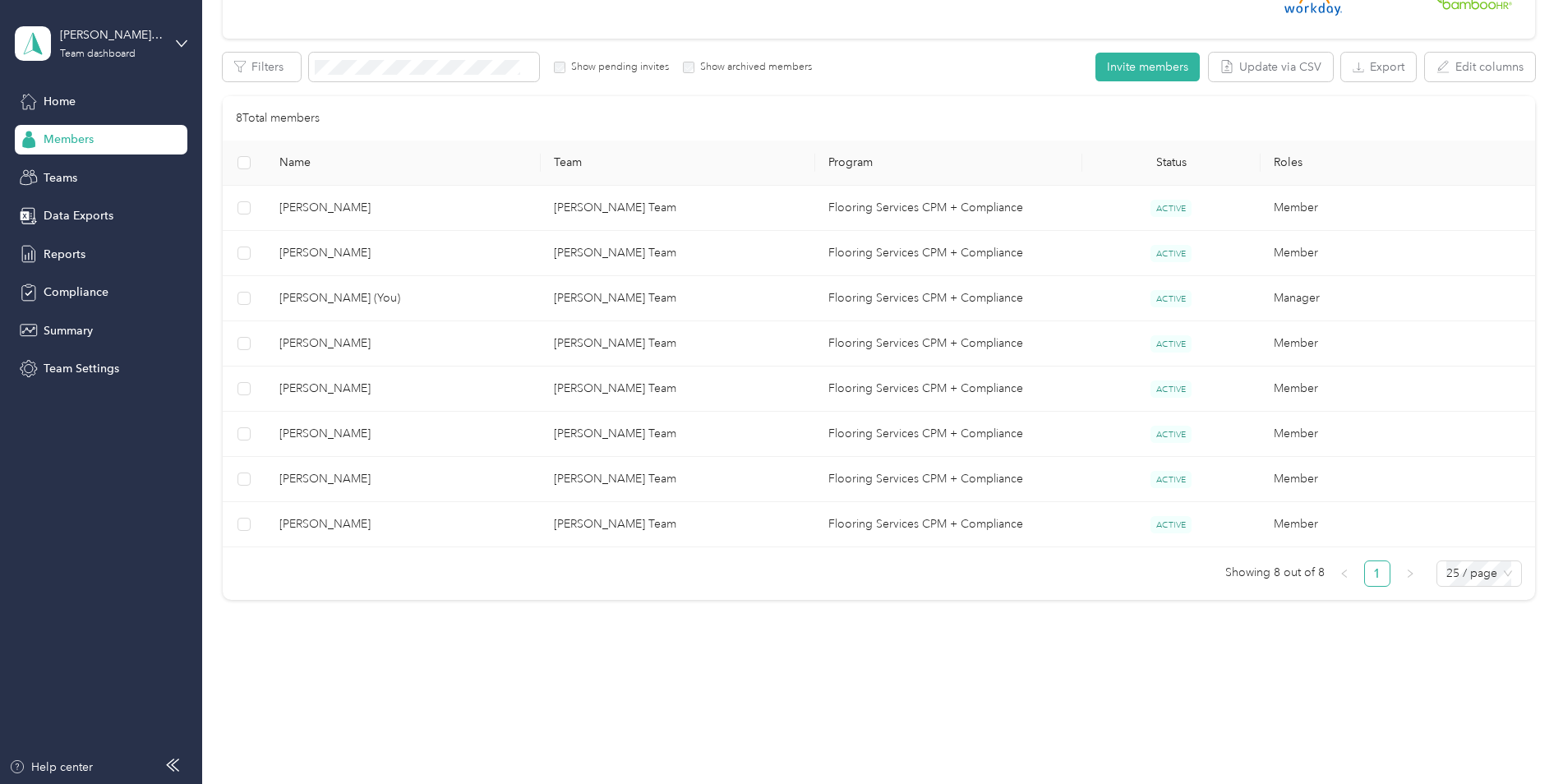
scroll to position [44, 0]
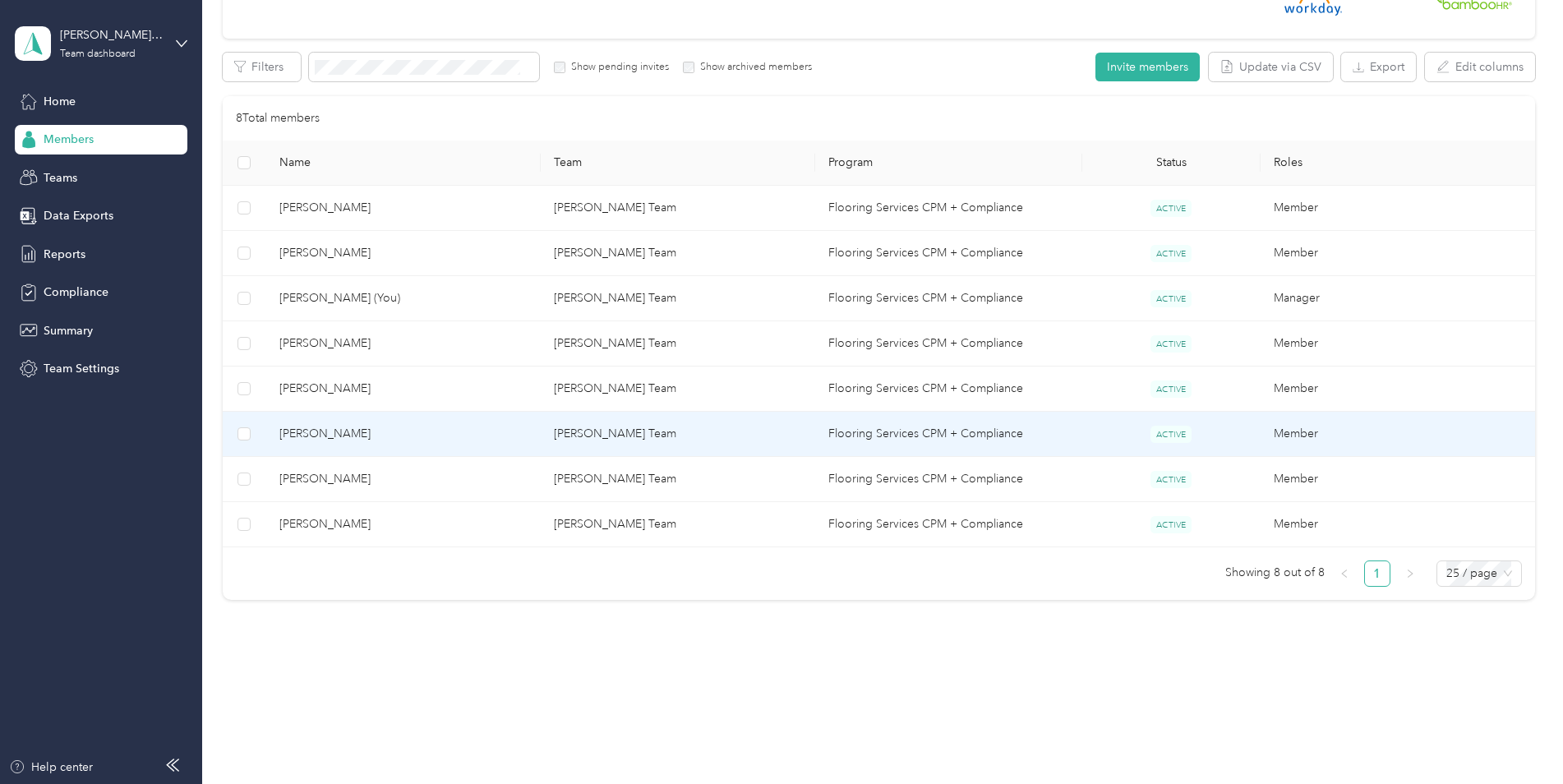
click at [325, 433] on span "[PERSON_NAME]" at bounding box center [403, 433] width 248 height 18
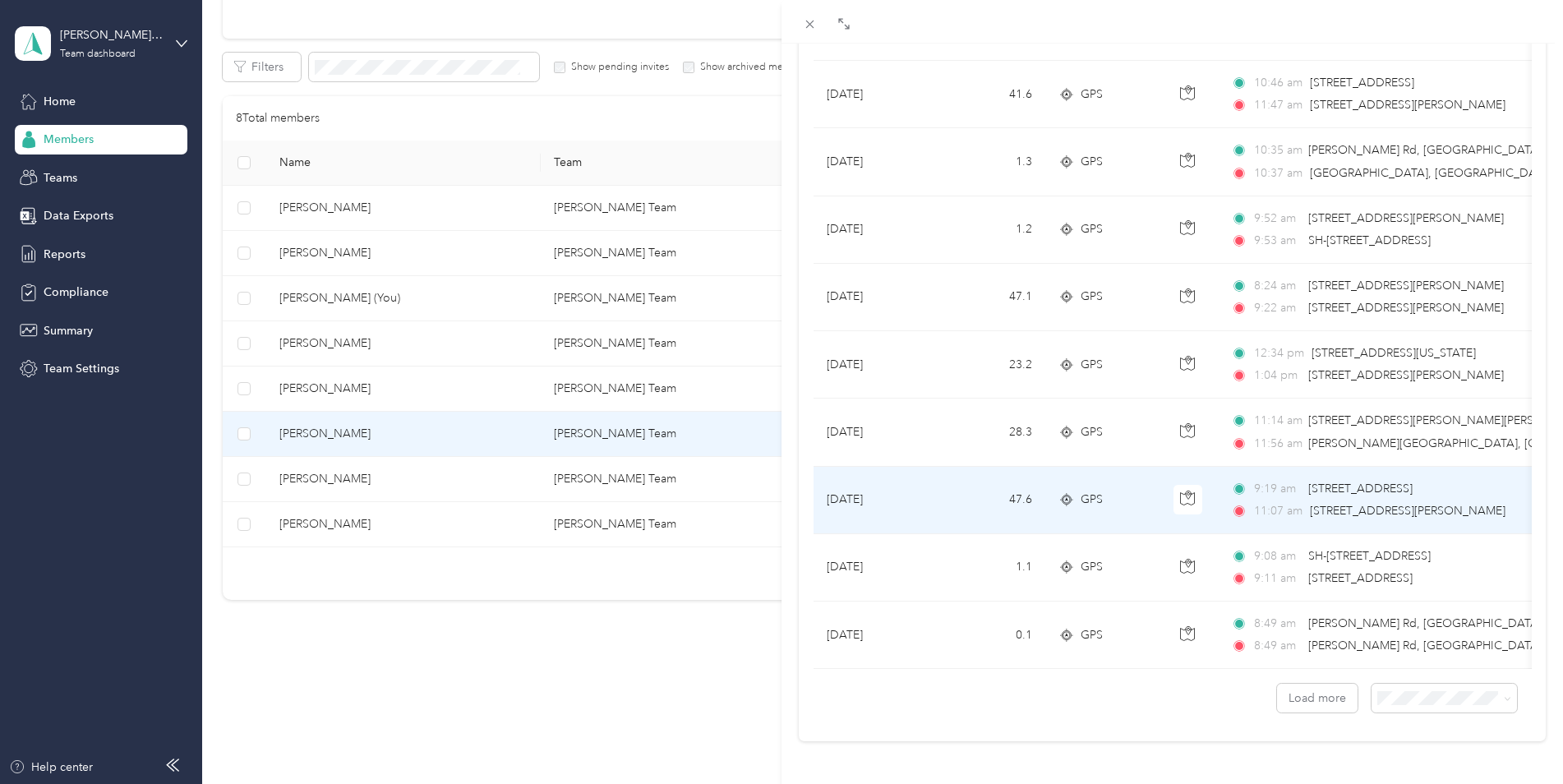
scroll to position [1315, 0]
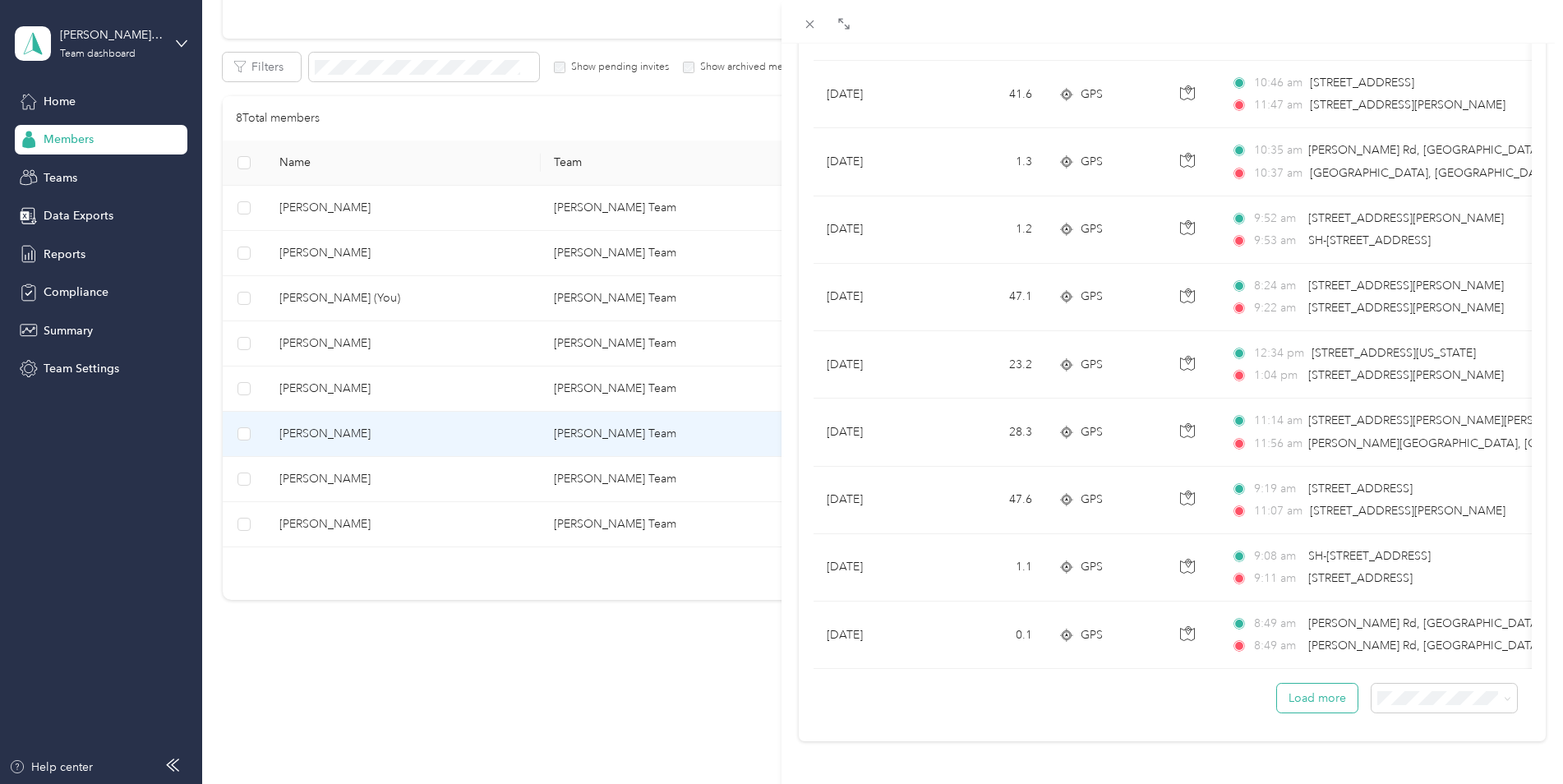
click at [1323, 693] on button "Load more" at bounding box center [1317, 698] width 80 height 28
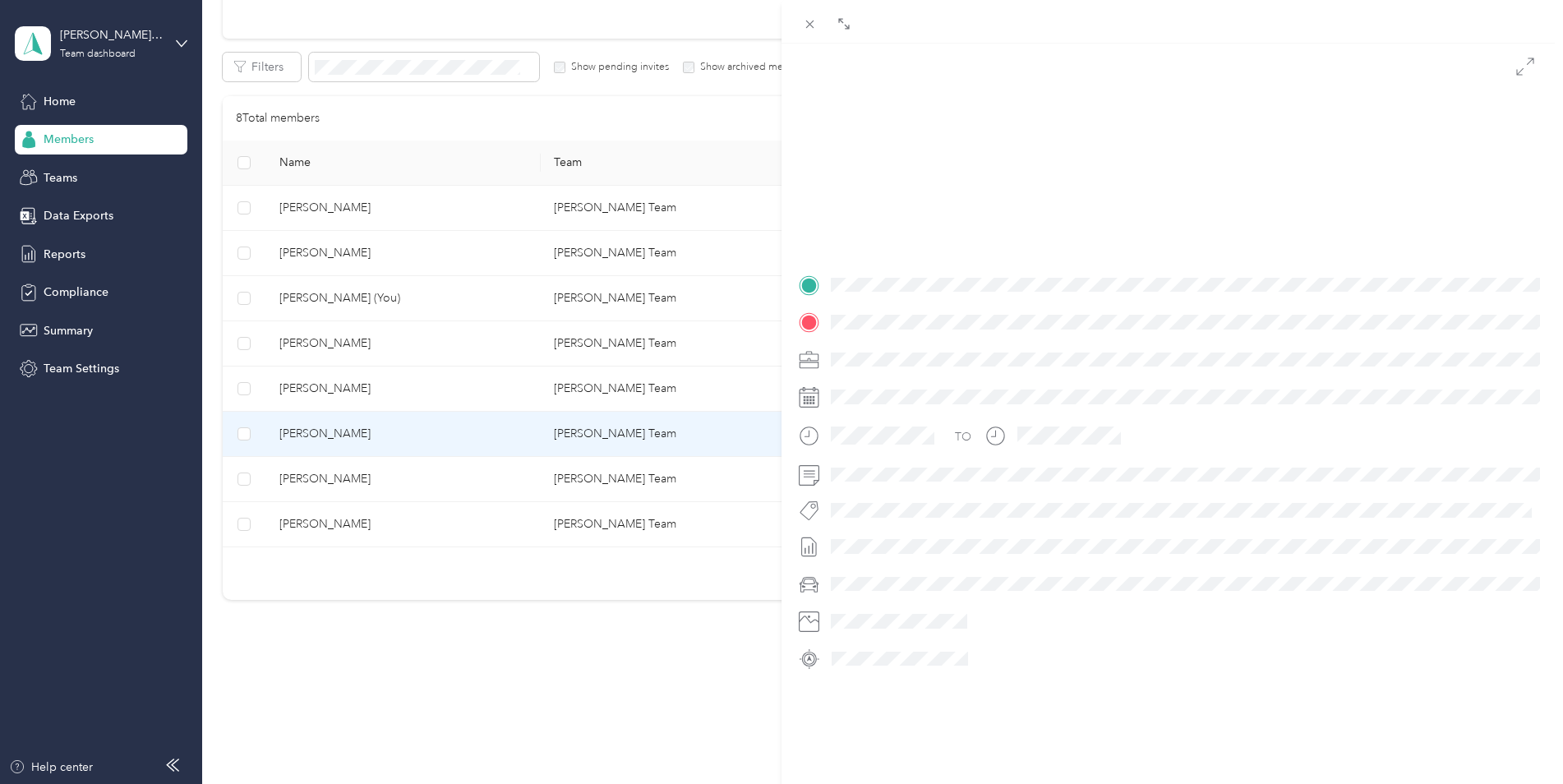
scroll to position [165, 0]
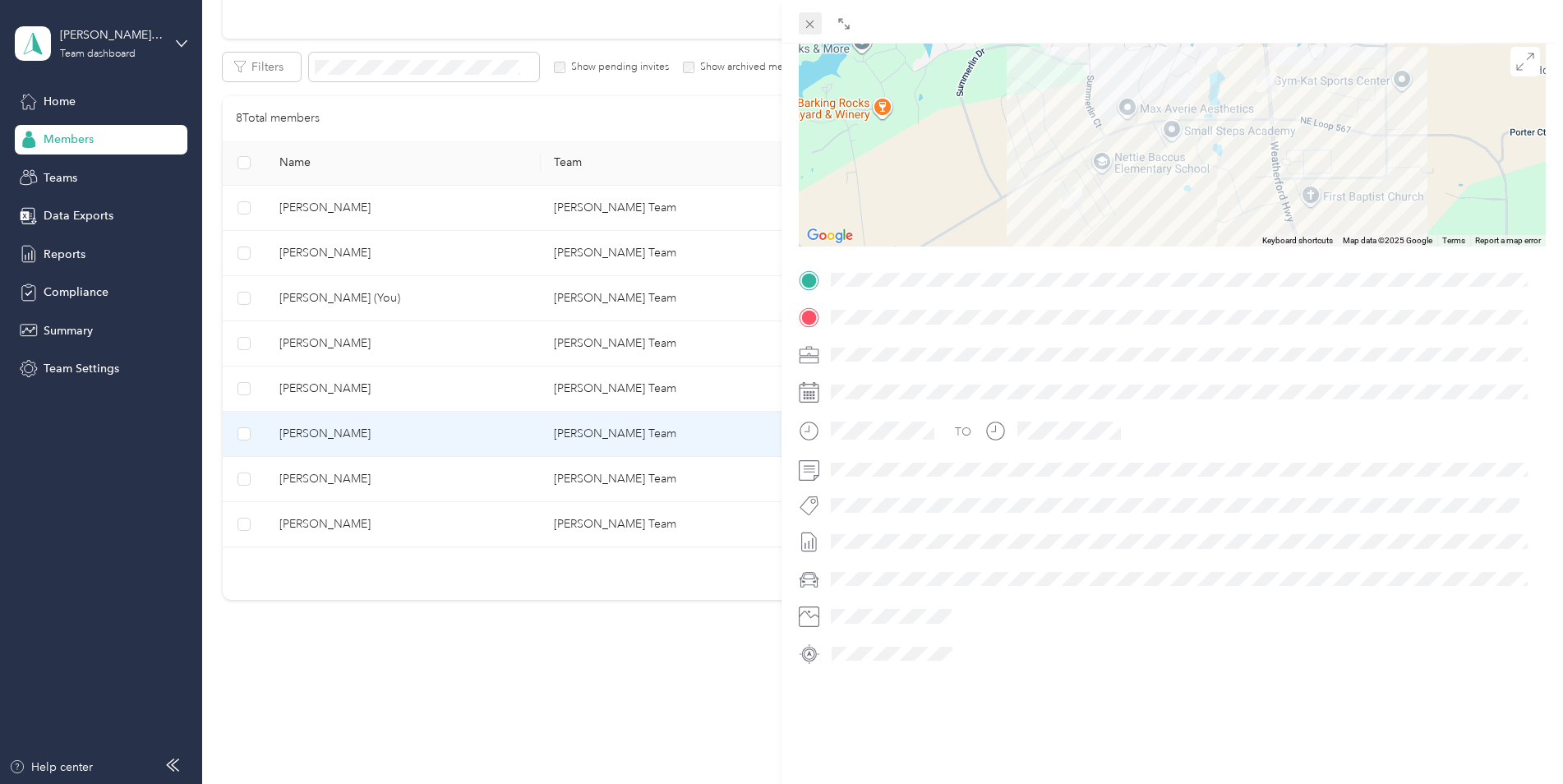
click at [809, 34] on div "Close" at bounding box center [810, 48] width 41 height 28
click at [809, 28] on icon at bounding box center [810, 24] width 14 height 14
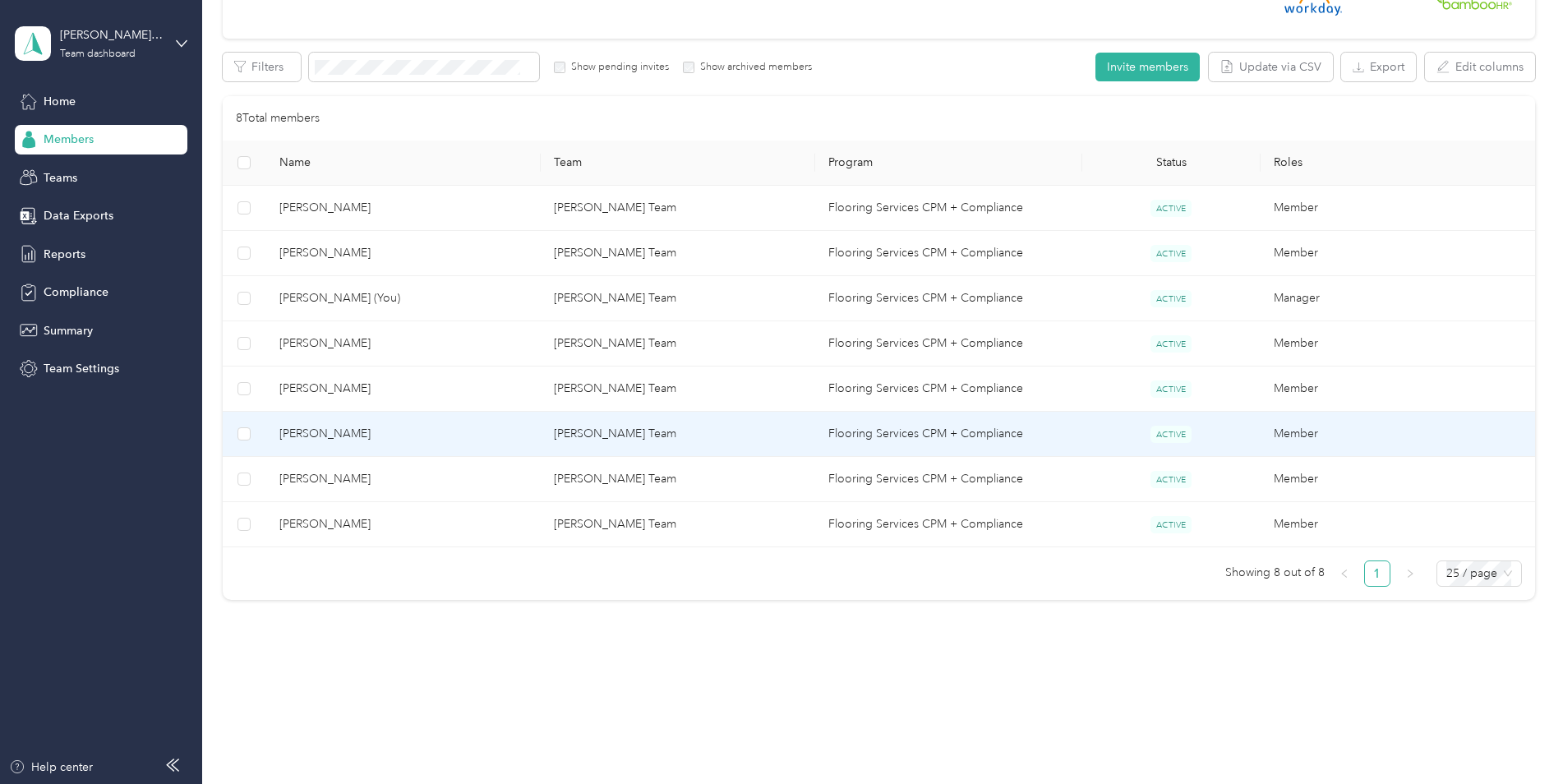
click at [318, 433] on span "[PERSON_NAME]" at bounding box center [403, 433] width 248 height 18
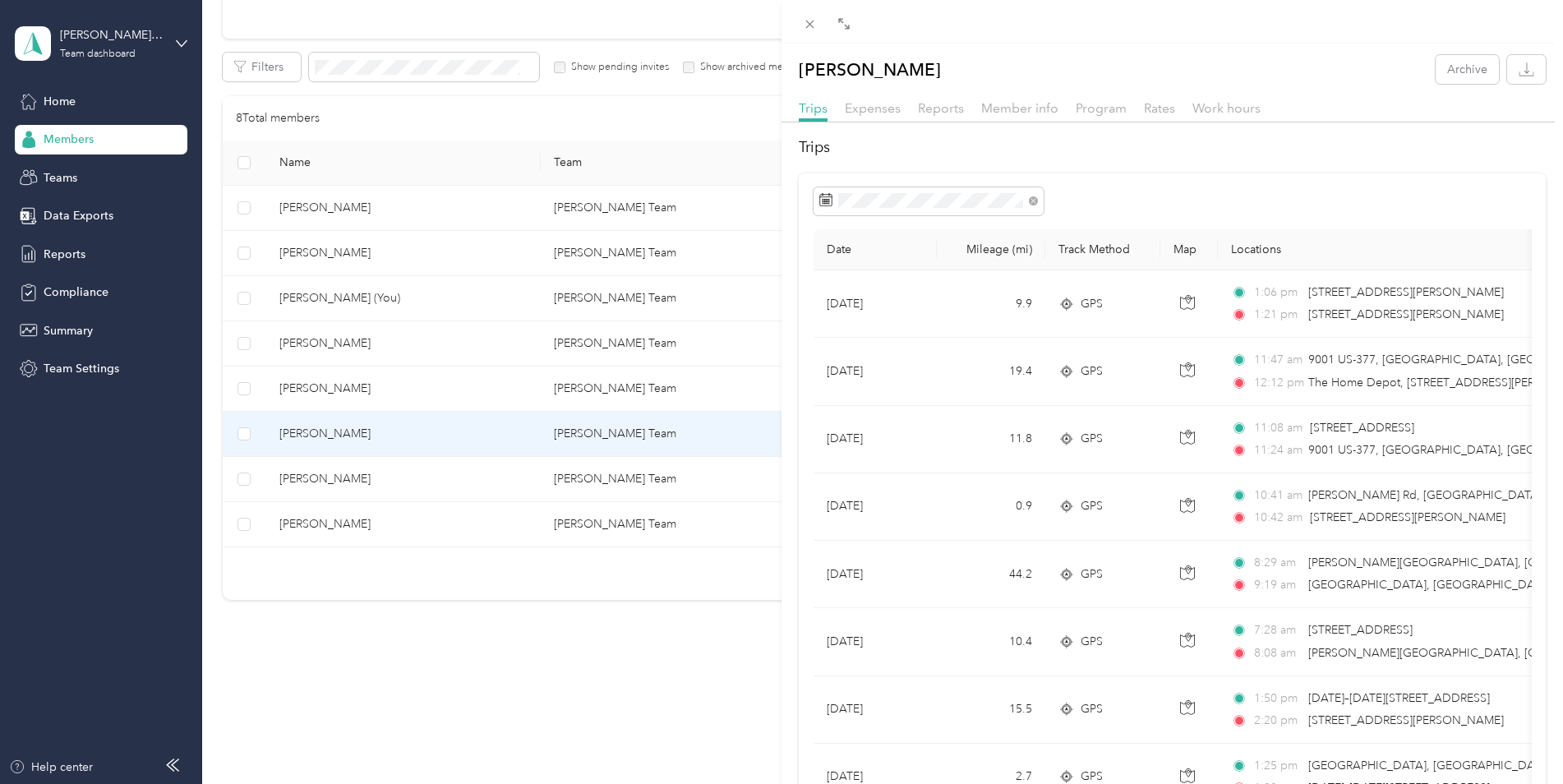
click at [304, 481] on div "[PERSON_NAME] Archive Trips Expenses Reports Member info Program Rates Work hou…" at bounding box center [782, 392] width 1563 height 784
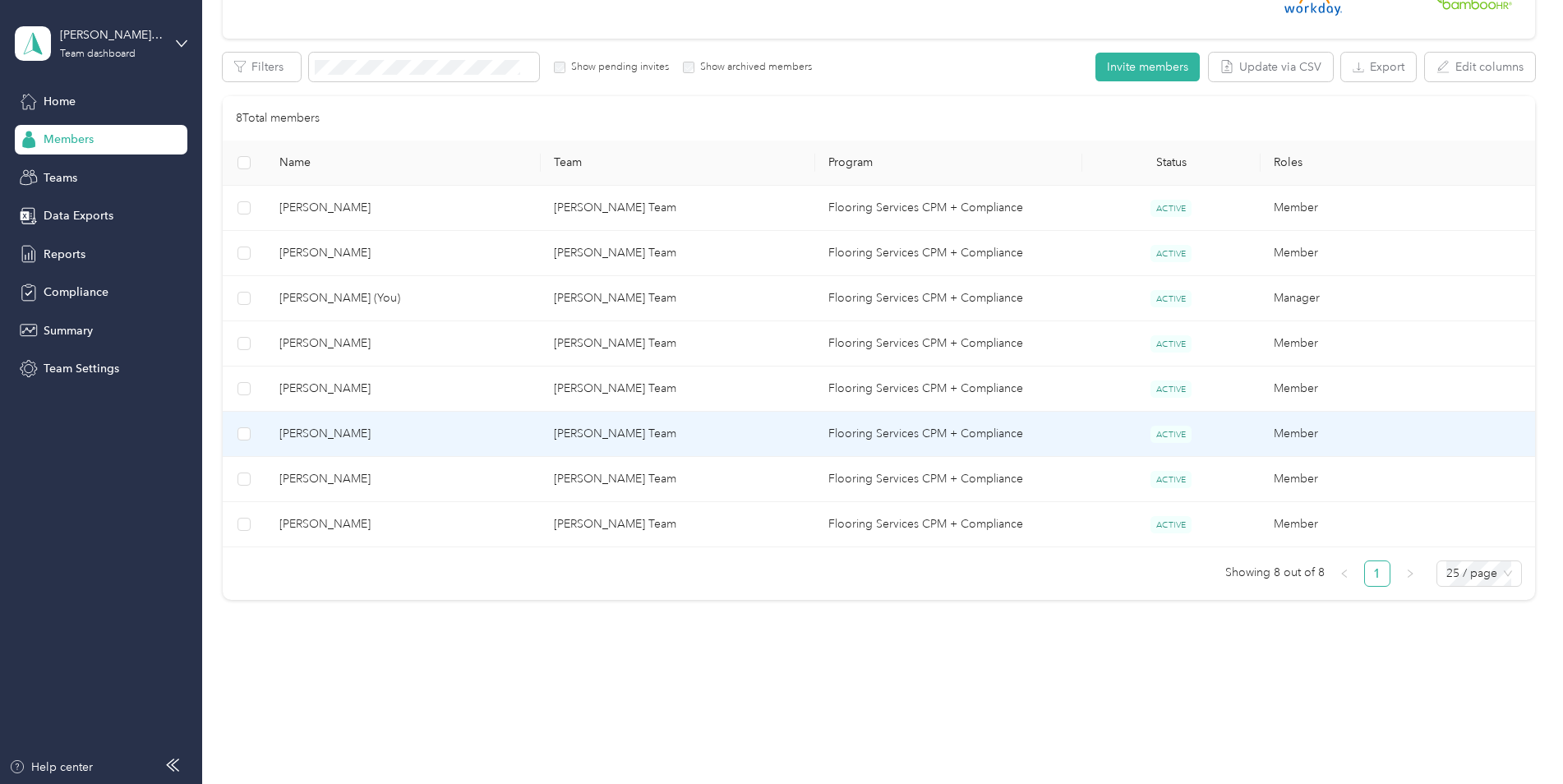
click at [305, 434] on span "[PERSON_NAME]" at bounding box center [403, 433] width 248 height 18
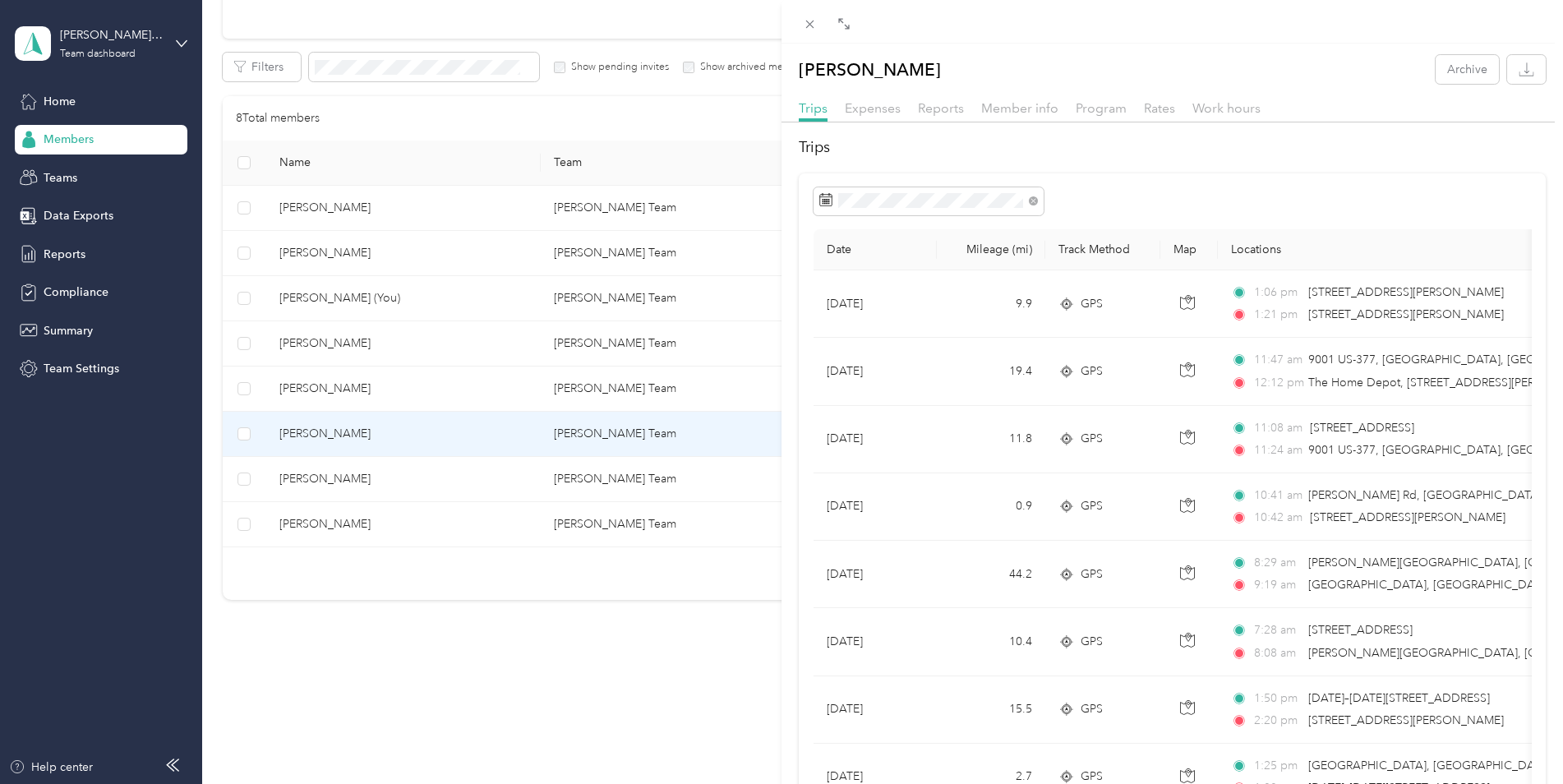
click at [325, 480] on div "[PERSON_NAME] Archive Trips Expenses Reports Member info Program Rates Work hou…" at bounding box center [782, 392] width 1563 height 784
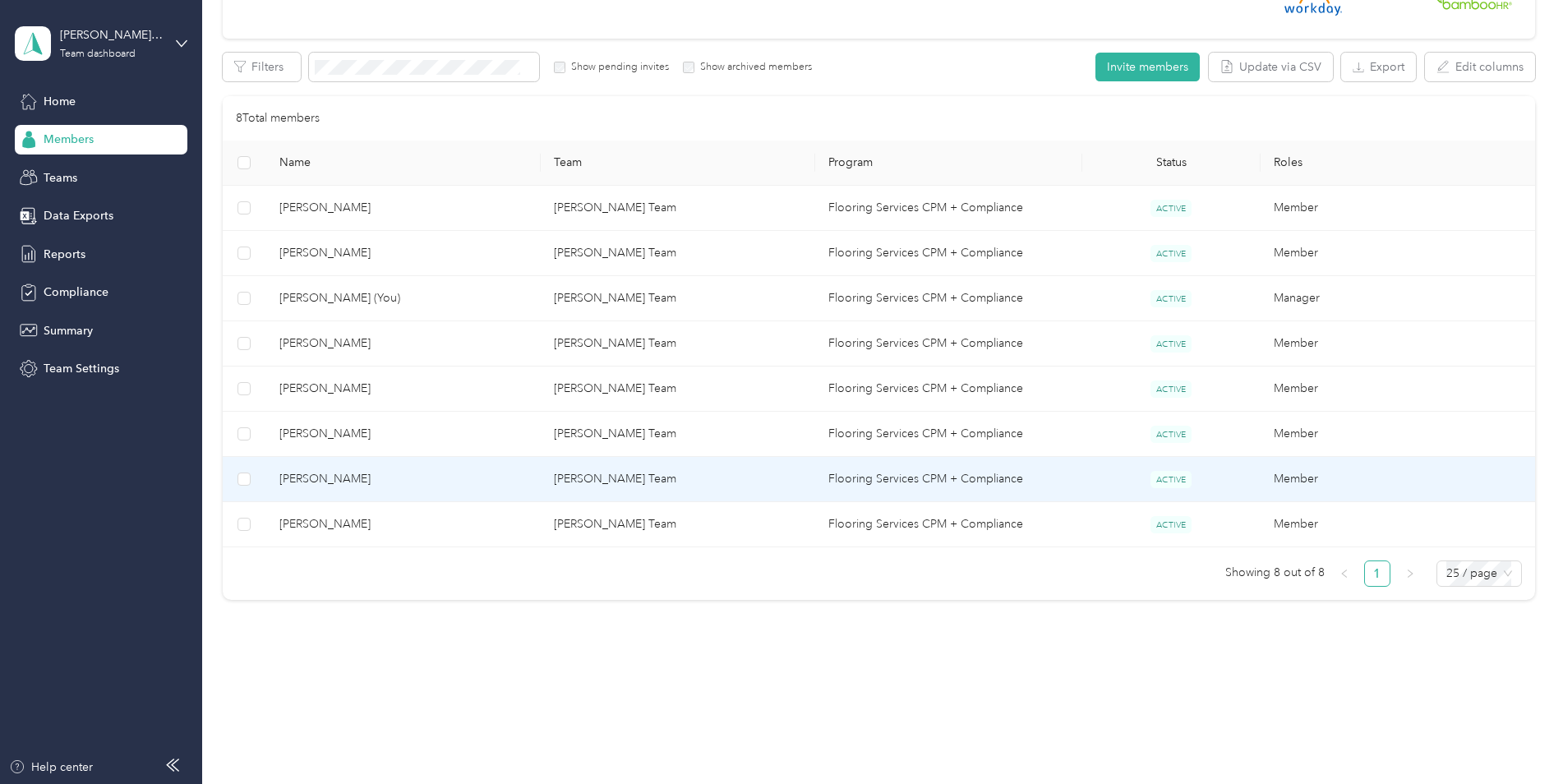
click at [325, 480] on span "[PERSON_NAME]" at bounding box center [403, 479] width 248 height 18
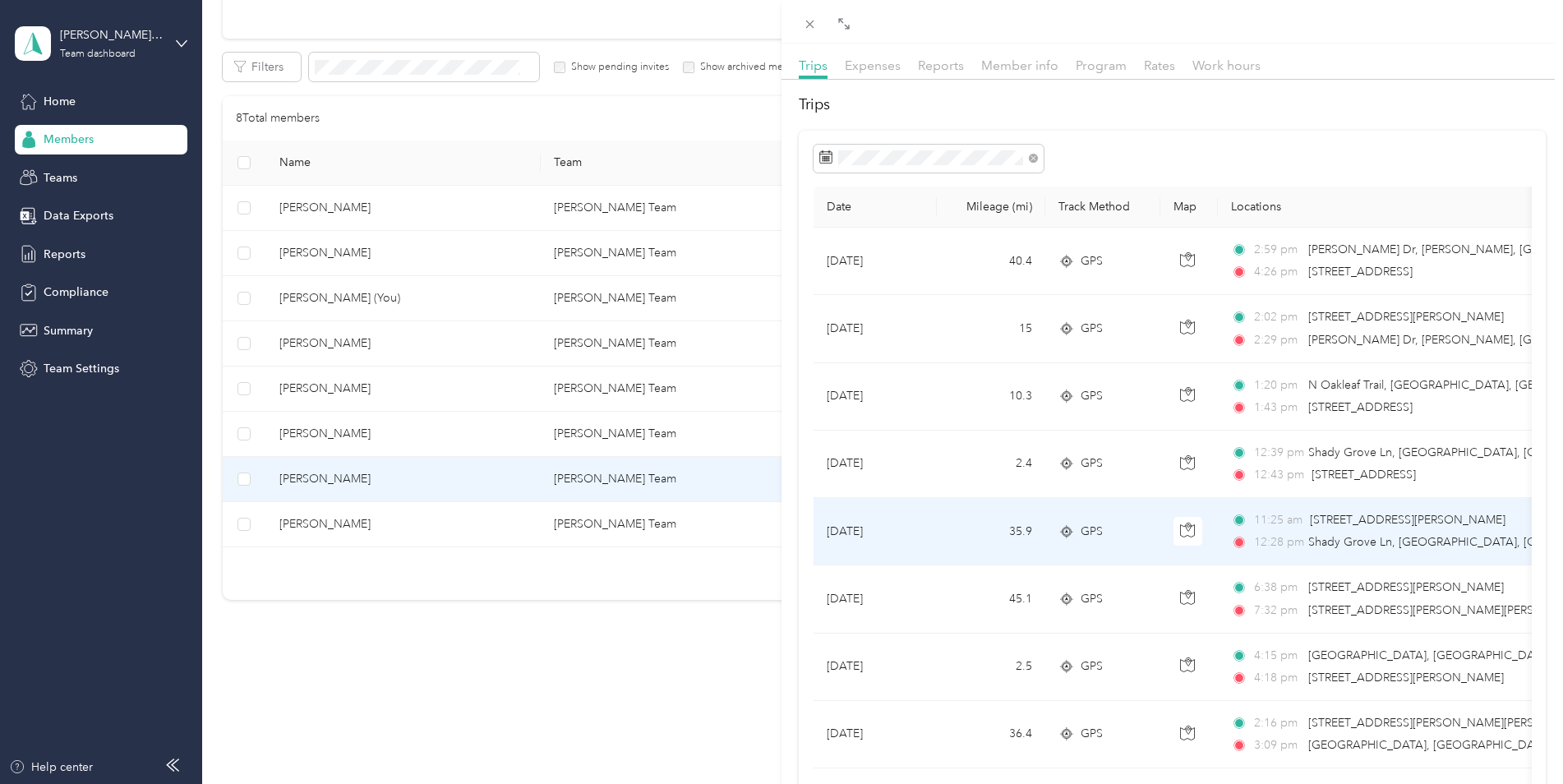
scroll to position [82, 0]
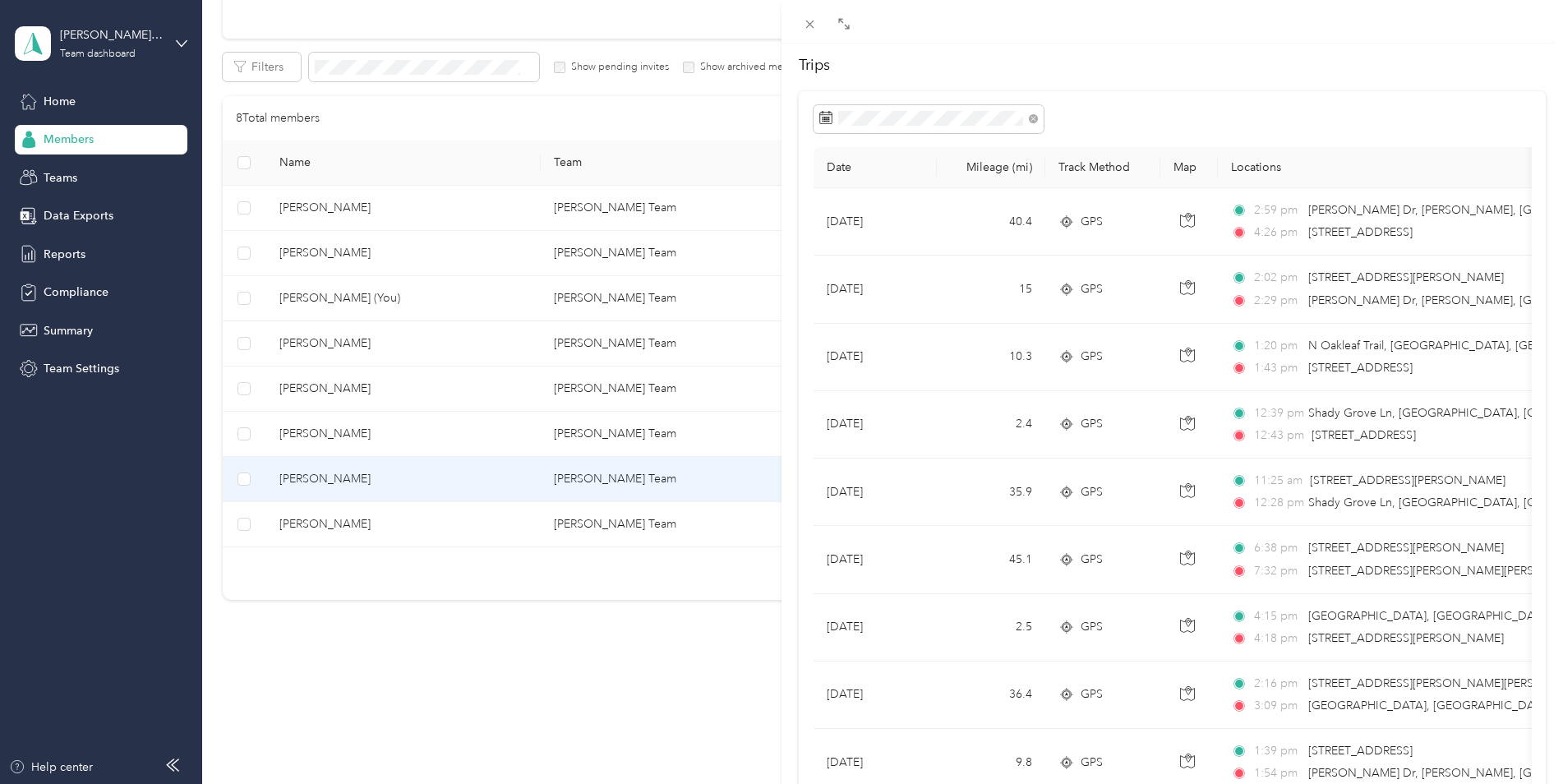
click at [322, 527] on div "[PERSON_NAME] Archive Trips Expenses Reports Member info Program Rates Work hou…" at bounding box center [782, 392] width 1563 height 784
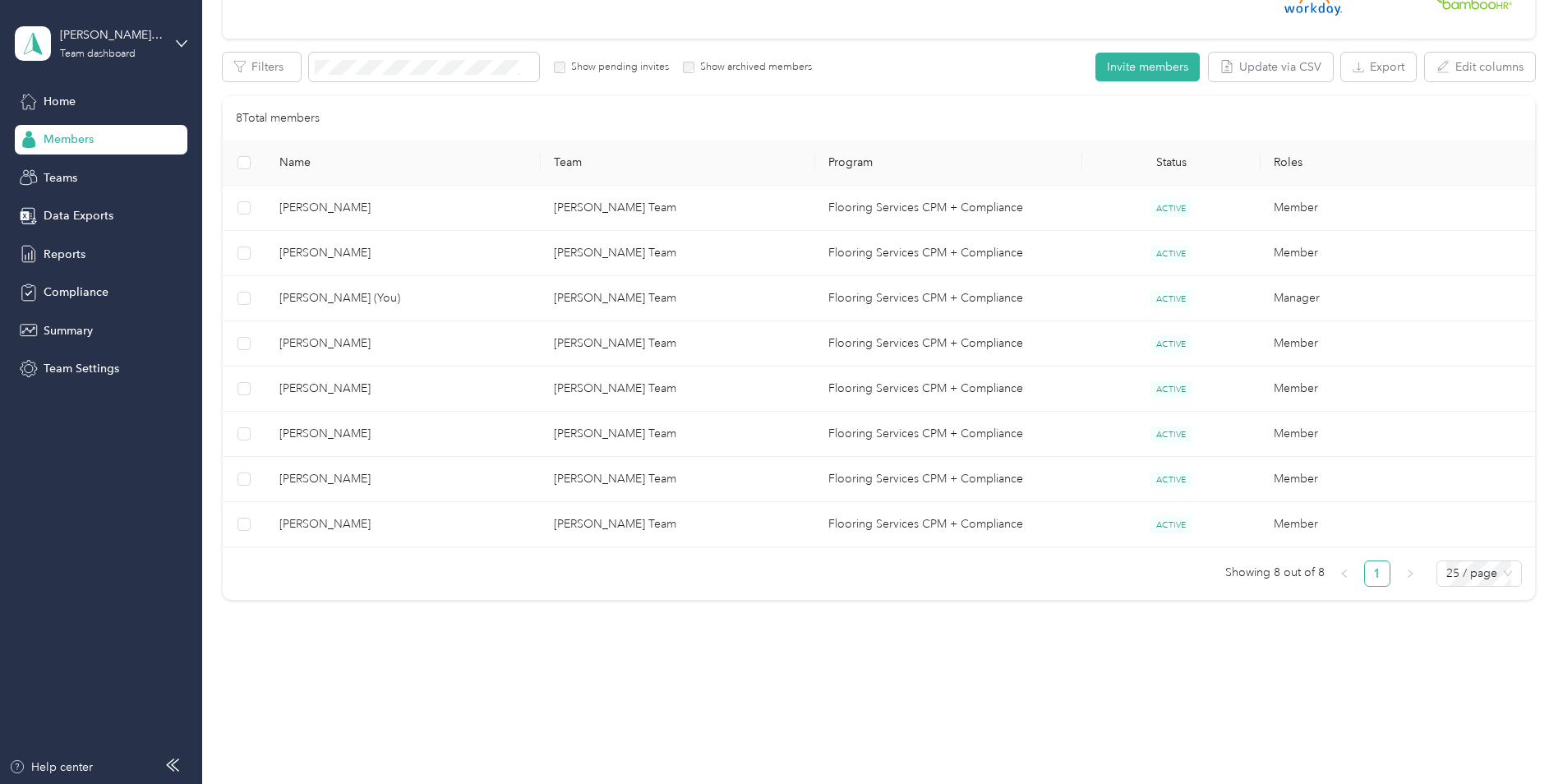
scroll to position [44, 0]
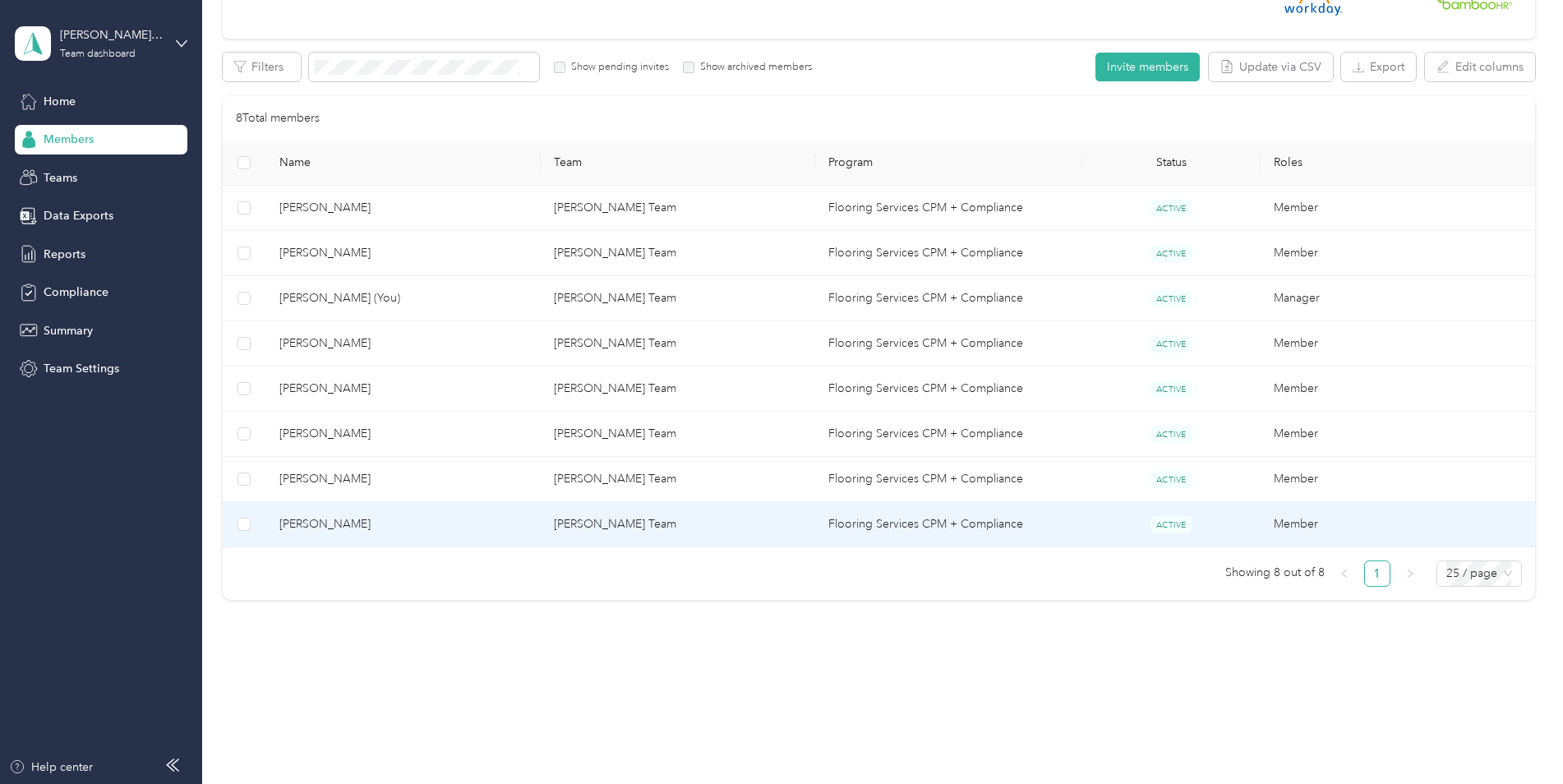
click at [323, 526] on span "[PERSON_NAME]" at bounding box center [403, 524] width 248 height 18
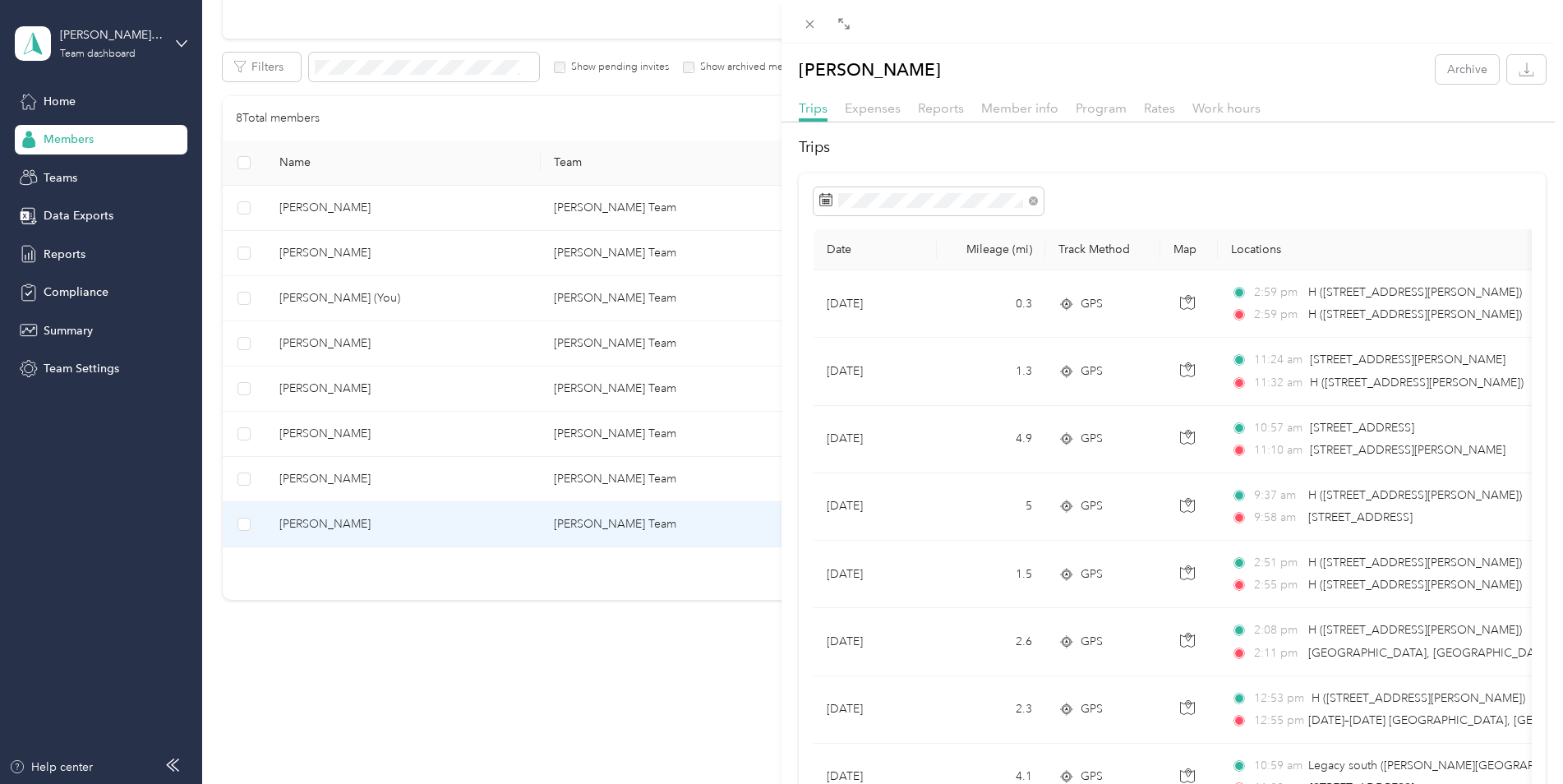
click at [179, 44] on div "[PERSON_NAME] Archive Trips Expenses Reports Member info Program Rates Work hou…" at bounding box center [782, 392] width 1563 height 784
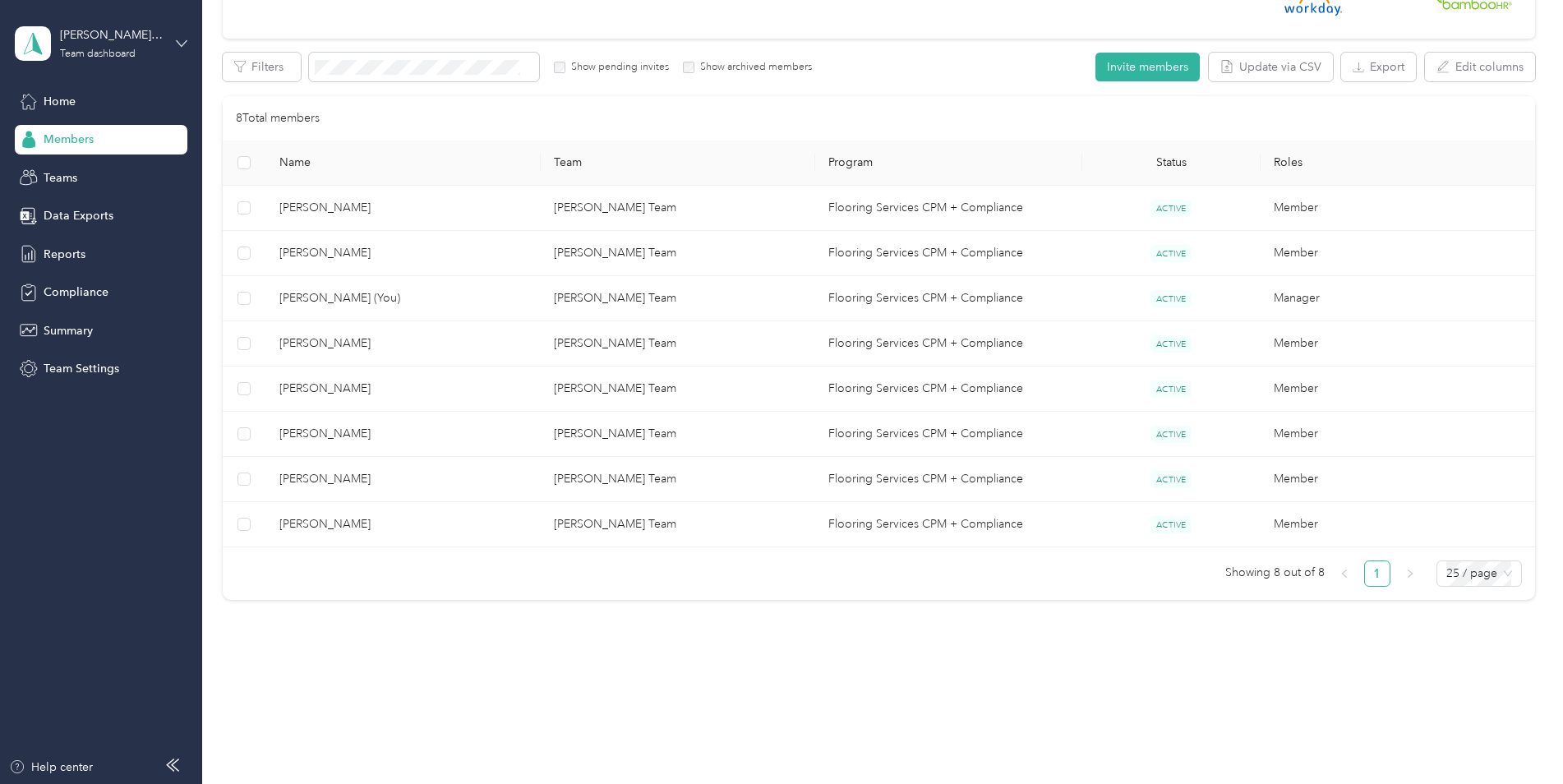
click at [178, 44] on icon at bounding box center [182, 43] width 12 height 12
click at [77, 209] on div "Log out" at bounding box center [61, 205] width 63 height 17
